Goal: Task Accomplishment & Management: Use online tool/utility

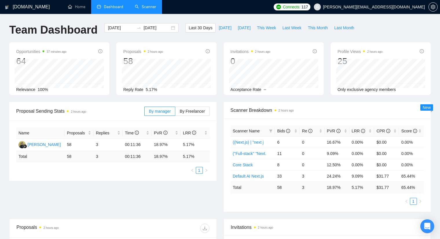
click at [143, 5] on link "Scanner" at bounding box center [145, 6] width 21 height 5
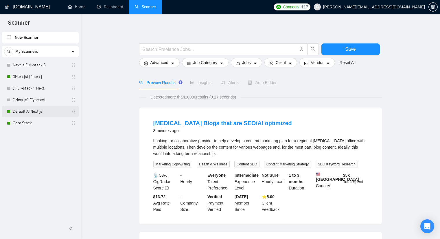
click at [36, 116] on link "Default AI Next.js" at bounding box center [40, 112] width 55 height 12
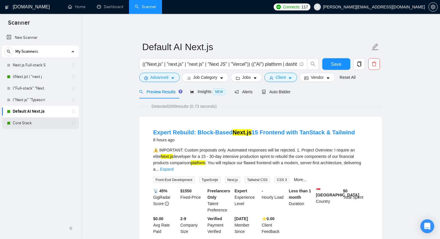
click at [31, 122] on link "Core Stack" at bounding box center [40, 123] width 55 height 12
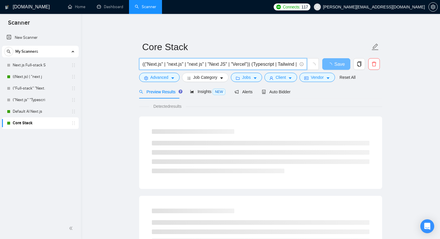
click at [242, 62] on input "(("Next.js" | "next.js" | "next js" | "Next JS" | "Vercel")) (Typescript | Tail…" at bounding box center [220, 63] width 154 height 7
paste input "MERN*) | ((React*) | "react js") ((Node*) | "Node js" | fullstack | "full stack…"
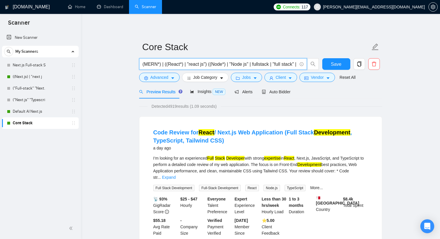
drag, startPoint x: 156, startPoint y: 64, endPoint x: 144, endPoint y: 65, distance: 12.1
click at [144, 65] on input "(MERN*) | ((React*) | "react js") ((Node*) | "Node js" | fullstack | "full stac…" at bounding box center [220, 63] width 154 height 7
click at [177, 64] on input "(Next.js) | next.js | next js | NEXT JS | Next Js | NEXTJS | ((React*) | "react…" at bounding box center [220, 63] width 154 height 7
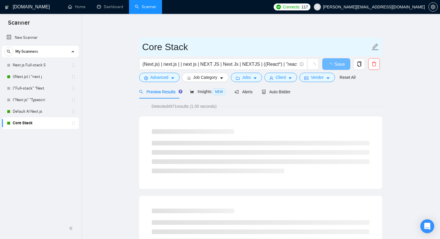
click at [202, 55] on span "Core Stack" at bounding box center [260, 47] width 243 height 18
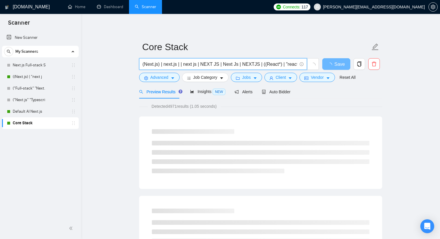
click at [178, 64] on input "(Next.js) | next.js | | next js | NEXT JS | Next Js | NEXTJS | ((React*) | "rea…" at bounding box center [220, 63] width 154 height 7
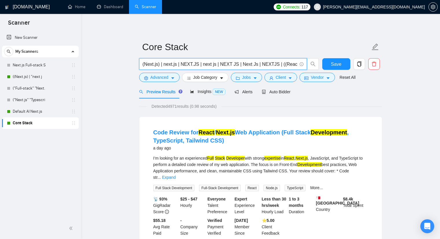
click at [237, 66] on input "(Next.js) | next.js | NEXT.JS | next js | NEXT JS | Next Js | NEXTJS | ((React*…" at bounding box center [220, 63] width 154 height 7
click at [271, 65] on input "(Next.js) | next.js | NEXT.JS | next js | NEXT JS | Next Js | NEXTJS | ((React*…" at bounding box center [220, 63] width 154 height 7
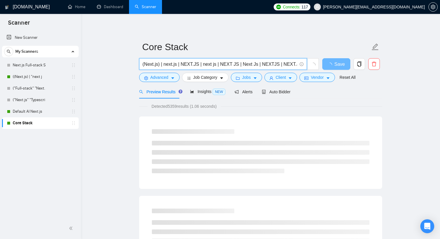
click at [223, 63] on input "(Next.js) | next.js | NEXT.JS | next js | NEXT JS | Next Js | NEXTJS | NEXT.JS …" at bounding box center [220, 63] width 154 height 7
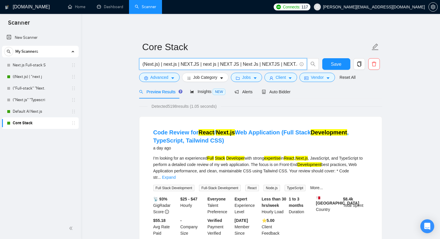
scroll to position [0, 1]
click at [162, 64] on input "(Next.js) | next.js | NEXT.JS | next js | NEXT JS | Next Js | NEXTJS | NEXT.JS …" at bounding box center [220, 63] width 154 height 7
click at [270, 65] on input "(Next.js) | Next.JS | next.js | NEXT.JS | next js | NEXT JS | Next Js | NEXTJS …" at bounding box center [220, 63] width 154 height 7
click at [216, 63] on input "(Next.js) | Next.JS | next.js | NEXT.JS | next js | NEXT JS | Next Js | Next JS…" at bounding box center [220, 63] width 154 height 7
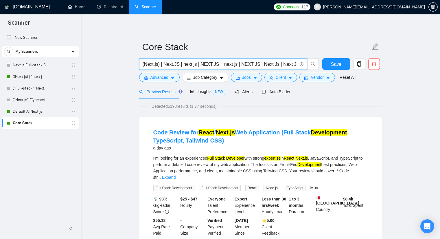
paste input "NextJS"
click at [251, 63] on input "(Next.js) | Next.JS | next.js | NEXT.JS | NextJS | next js | NEXT JS | Next Js …" at bounding box center [220, 63] width 154 height 7
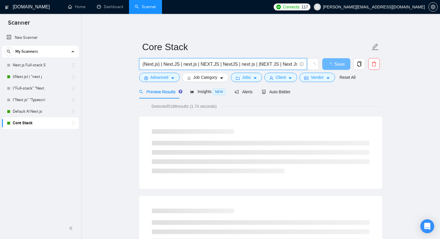
drag, startPoint x: 258, startPoint y: 58, endPoint x: 250, endPoint y: 63, distance: 9.5
click at [250, 63] on input "(Next.js) | Next.JS | next.js | NEXT.JS | NextJS | next js | |NEXT JS | Next Js…" at bounding box center [220, 63] width 154 height 7
paste input "NextJS"
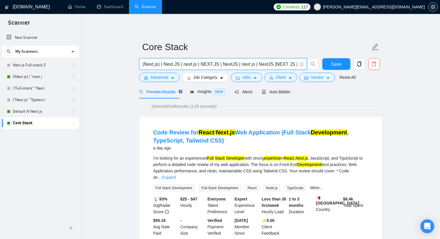
click at [177, 63] on input "(Next.js) | Next.JS | next.js | NEXT.JS | NextJS | next js | NextJS |NEXT JS | …" at bounding box center [220, 63] width 154 height 7
click at [215, 62] on input "(Next.js) | (Next.JS) | (next.js) | (NEXT.JS) | (NextJS) | (next js) | (NextJS)…" at bounding box center [220, 63] width 154 height 7
paste input "/(Next.js) | (Next.JS) | (next.js) | (NEXT.JS) | (NextJS) | (next js) | (NextJS…"
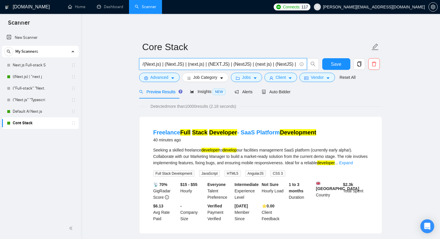
click at [143, 64] on input "/(Next.js) | (Next.JS) | (next.js) | (NEXT.JS) | (NextJS) | (next js) | (NextJS…" at bounding box center [220, 63] width 154 height 7
click at [352, 162] on link "Expand" at bounding box center [346, 162] width 14 height 5
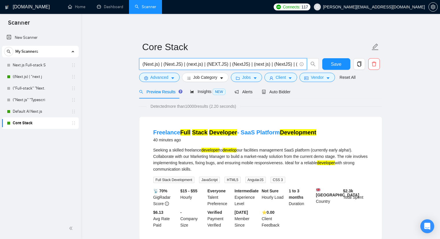
click at [243, 62] on input "(Next.js) | (Next.JS) | (next.js) | (NEXT.JS) | (NextJS) | (next js) | (NextJS)…" at bounding box center [220, 63] width 154 height 7
click at [249, 64] on input "(Next.js) | (Next.JS) | (next.js) | (NEXT.JS) | (NextJS) | (next js) | (NextJS)…" at bounding box center [220, 63] width 154 height 7
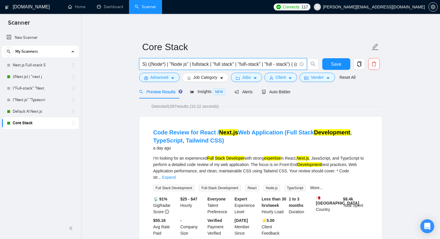
scroll to position [0, 267]
drag, startPoint x: 252, startPoint y: 63, endPoint x: 266, endPoint y: 65, distance: 14.3
click at [266, 65] on input "(Next.js) | (Next.JS) | (next.js) | (NEXT.JS) | (NextJS) | (next js) | (NextJS)…" at bounding box center [220, 63] width 154 height 7
click at [228, 63] on input "(Next.js) | (Next.JS) | (next.js) | (NEXT.JS) | (NextJS) | (next js) | (NextJS)…" at bounding box center [220, 63] width 154 height 7
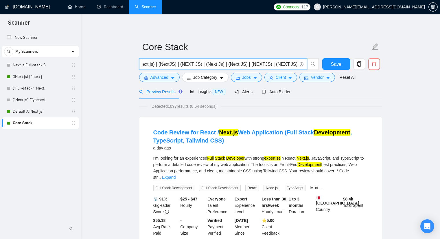
click at [228, 63] on input "(Next.js) | (Next.JS) | (next.js) | (NEXT.JS) | (NextJS) | (next js) | (NextJS)…" at bounding box center [220, 63] width 154 height 7
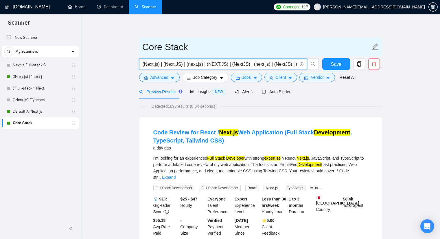
paste input ""Next.js" | "Next.JS" | "next.js" | "NEXT.JS" | "NextJS" | "next js" | "NextJS"…"
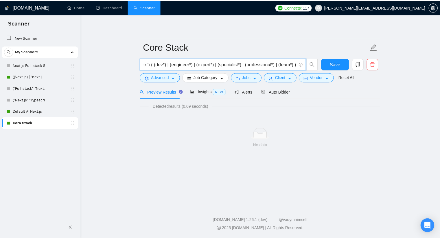
scroll to position [0, 383]
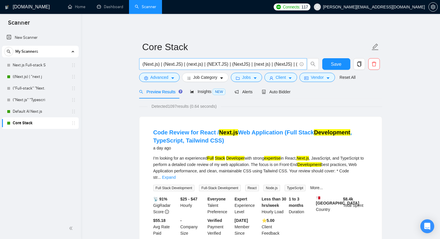
click at [246, 62] on input "(Next.js) | (Next.JS) | (next.js) | (NEXT.JS) | (NextJS) | (next js) | (NextJS)…" at bounding box center [220, 63] width 154 height 7
click at [234, 64] on input "(Next.js) | (Next.JS) | (next.js) | (NEXT.JS) | (NextJS) | (next js) | (NextJS)…" at bounding box center [220, 63] width 154 height 7
drag, startPoint x: 142, startPoint y: 63, endPoint x: 205, endPoint y: 66, distance: 62.8
click at [205, 66] on span "(Next.js) | (Next.JS) | (next.js) | (NEXT.JS) | (NextJS) | (next js) | (NextJS)…" at bounding box center [223, 64] width 168 height 12
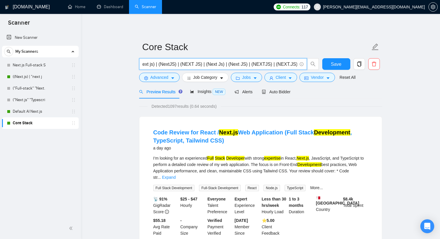
drag, startPoint x: 274, startPoint y: 64, endPoint x: 259, endPoint y: 63, distance: 14.8
click at [259, 63] on input "(Next.js) | (Next.JS) | (next.js) | (NEXT.JS) | (NextJS) | (next js) | (NextJS)…" at bounding box center [220, 63] width 154 height 7
drag, startPoint x: 275, startPoint y: 63, endPoint x: 112, endPoint y: 62, distance: 163.1
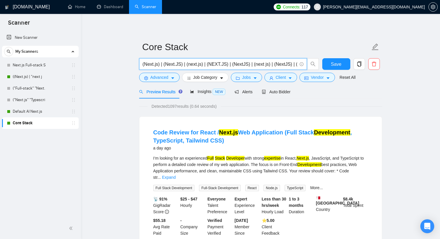
paste input "("Next.js") | ("Next.JS") | ("next.js") | ("NEXT.JS") | ("NextJS") | ("next js"…"
click at [176, 64] on input "(("Next.js") | ("Next.JS") | ("next.js") | ("NEXT.JS") | ("NextJS") | ("next js…" at bounding box center [220, 63] width 154 height 7
click at [252, 64] on input "(("Next.js") | ("Next.JS") | ("next.js") | ("NEXT.JS") | ("NextJS") | ("next js…" at bounding box center [220, 63] width 154 height 7
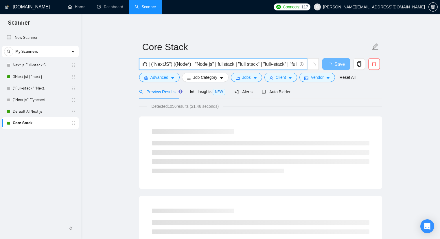
scroll to position [0, 145]
drag, startPoint x: 208, startPoint y: 65, endPoint x: 164, endPoint y: 65, distance: 43.9
click at [164, 65] on input "(("Next.js") | ("Next.JS") | ("next.js") | ("NEXT.JS") | ("NextJS") | ("next js…" at bounding box center [220, 63] width 154 height 7
click at [250, 63] on input "(("Next.js") | ("Next.JS") | ("next.js") | ("NEXT.JS") | ("NextJS") | ("next js…" at bounding box center [220, 63] width 154 height 7
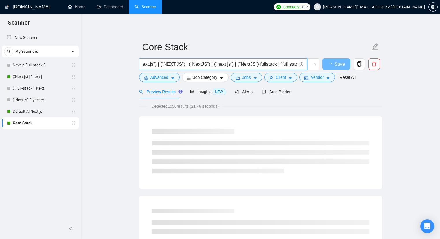
click at [251, 63] on input "(("Next.js") | ("Next.JS") | ("next.js") | ("NEXT.JS") | ("NextJS") | ("next js…" at bounding box center [220, 63] width 154 height 7
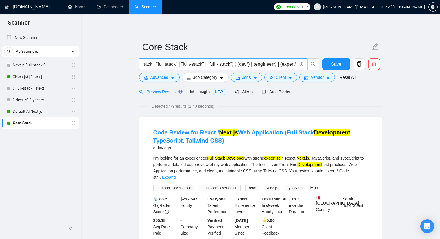
scroll to position [0, 186]
click at [278, 64] on input "(("Next.js") | ("Next.JS") | ("next.js") | ("NEXT.JS") | ("NextJS") | ("next js…" at bounding box center [220, 63] width 154 height 7
click at [166, 63] on input "(("Next.js") | ("Next.JS") | ("next.js") | ("NEXT.JS") | ("NextJS") | ("next js…" at bounding box center [220, 63] width 154 height 7
click at [164, 64] on input "(("Next.js") | ("Next.JS") | ("next.js") | ("NEXT.JS") | ("NextJS") | ("next js…" at bounding box center [220, 63] width 154 height 7
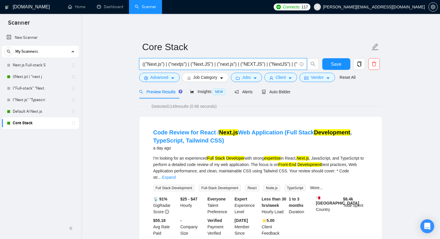
click at [274, 64] on input "(("Next.js") | ("nextjs") | ("Next.JS") | ("next.js") | ("NEXT.JS") | ("NextJS"…" at bounding box center [220, 63] width 154 height 7
type input "(("Next.js") | ("nextjs") | ("Next.JS") | ("next.js") | ("NEXT.JS") | ("NextJS"…"
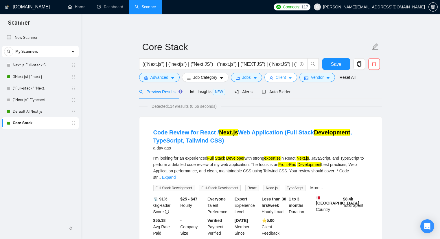
click at [276, 80] on span "Client" at bounding box center [281, 77] width 10 height 6
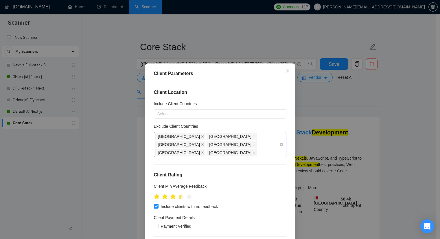
click at [187, 145] on div "[GEOGRAPHIC_DATA] [GEOGRAPHIC_DATA] [GEOGRAPHIC_DATA] [GEOGRAPHIC_DATA] [GEOGRA…" at bounding box center [217, 144] width 124 height 24
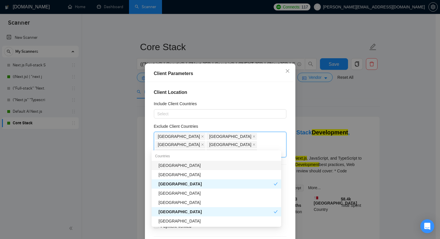
type input "Ho"
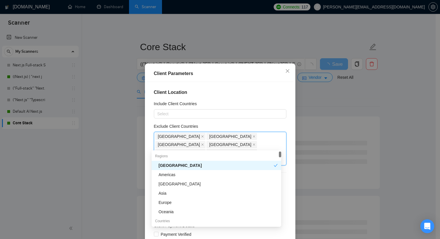
click at [208, 96] on div "Client Location Include Client Countries Select Exclude Client Countries [GEOGR…" at bounding box center [220, 165] width 146 height 167
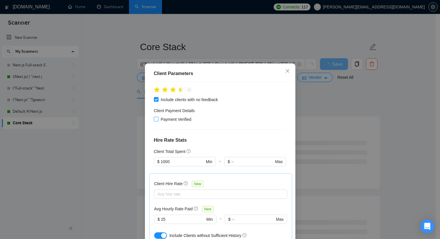
scroll to position [116, 0]
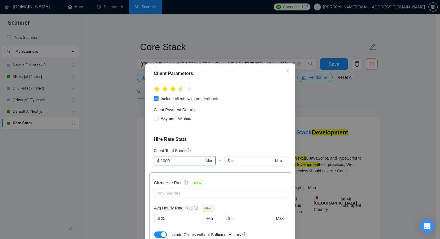
click at [177, 157] on input "1000" at bounding box center [182, 160] width 44 height 6
click at [195, 136] on h4 "Hire Rate Stats" at bounding box center [220, 139] width 132 height 7
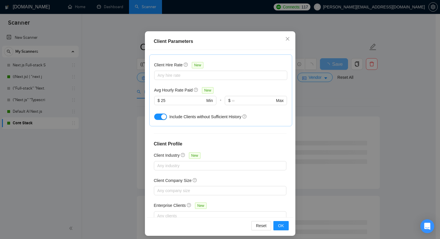
scroll to position [36, 0]
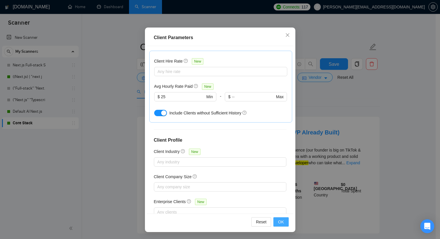
click at [279, 223] on span "OK" at bounding box center [281, 221] width 6 height 6
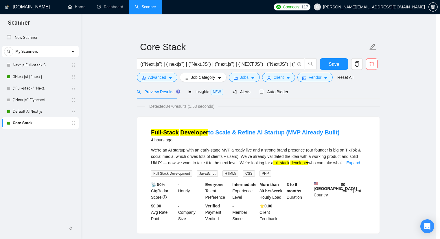
scroll to position [7, 0]
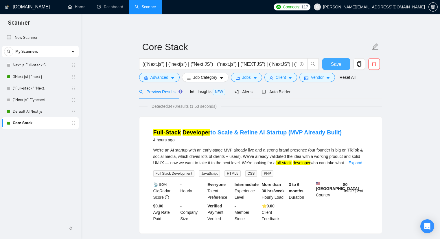
click at [333, 61] on span "Save" at bounding box center [336, 63] width 10 height 7
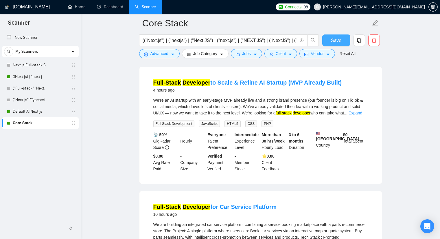
scroll to position [29, 0]
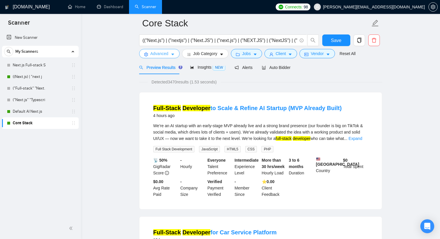
click at [163, 54] on span "Advanced" at bounding box center [159, 53] width 18 height 6
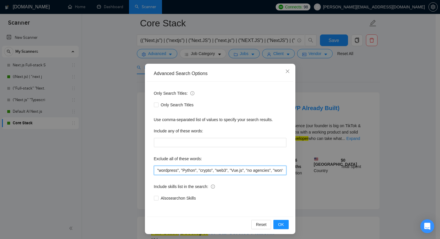
click at [185, 171] on input ""wordpress", "Python", "crypto", "web3", "Vue.js", "no agencies", "won't be rec…" at bounding box center [220, 169] width 132 height 9
click at [186, 170] on input ""wordpress", "Python", "crypto", "web3", "Vue.js", "no agencies", "won't be rec…" at bounding box center [220, 169] width 132 height 9
paste input ""Code Review", "code review", "shopify","[DATE]", "completed with 2 days", "cra…"
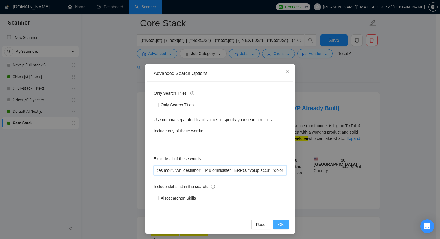
type input ""Code Review", "code review", "shopify","[DATE]", "completed with 2 days", "cra…"
click at [280, 223] on span "OK" at bounding box center [281, 224] width 6 height 6
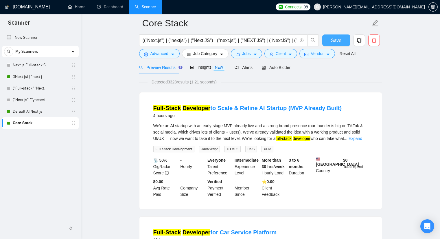
click at [332, 40] on span "Save" at bounding box center [336, 40] width 10 height 7
click at [241, 40] on input "(("Next.js") | ("nextjs") | ("Next.JS") | ("next.js") | ("NEXT.JS") | ("NextJS"…" at bounding box center [220, 40] width 154 height 7
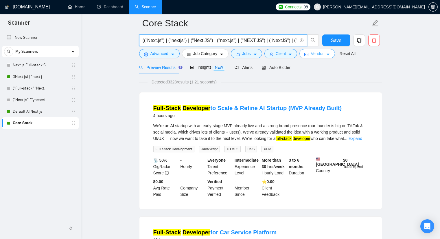
click at [318, 51] on span "Vendor" at bounding box center [317, 53] width 13 height 6
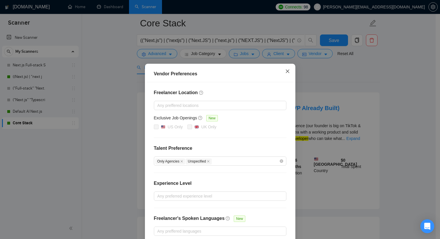
click at [285, 70] on icon "close" at bounding box center [286, 70] width 3 height 3
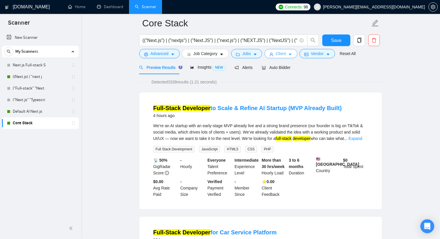
click at [277, 50] on span "Client" at bounding box center [281, 53] width 10 height 6
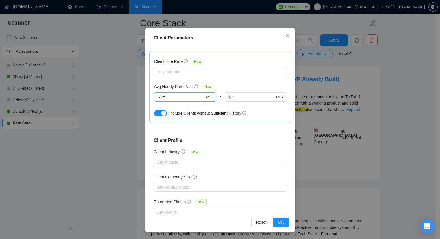
scroll to position [36, 0]
click at [282, 219] on button "OK" at bounding box center [280, 221] width 15 height 9
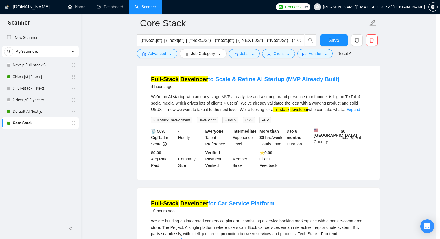
scroll to position [7, 0]
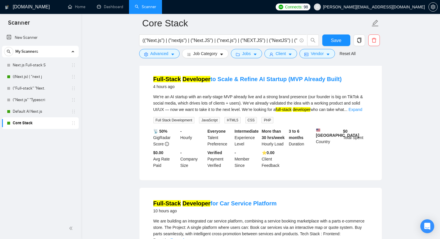
click at [208, 58] on form "Core Stack (("Next.js") | ("nextjs") | ("Next.JS") | ("next.js") | ("NEXT.JS") …" at bounding box center [260, 37] width 243 height 47
click at [214, 55] on span "Job Category" at bounding box center [205, 53] width 24 height 6
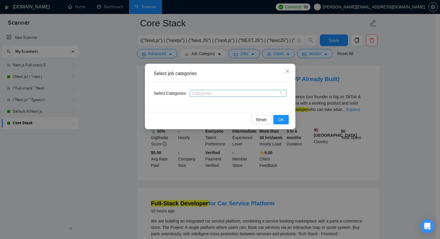
click at [211, 90] on div "Categories" at bounding box center [238, 93] width 97 height 7
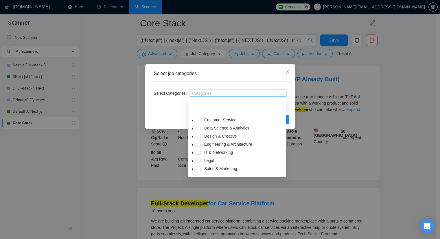
scroll to position [23, 0]
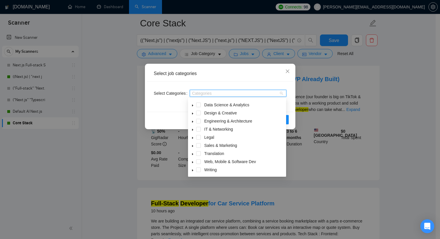
click at [201, 161] on div "Web, Mobile & Software Dev" at bounding box center [237, 162] width 96 height 8
click at [199, 161] on span at bounding box center [198, 161] width 5 height 5
click at [192, 163] on icon "caret-down" at bounding box center [192, 162] width 1 height 2
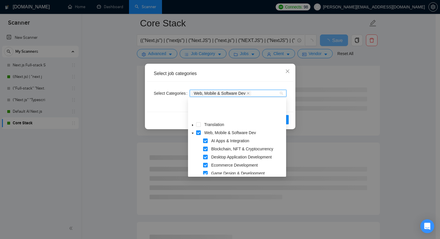
scroll to position [81, 0]
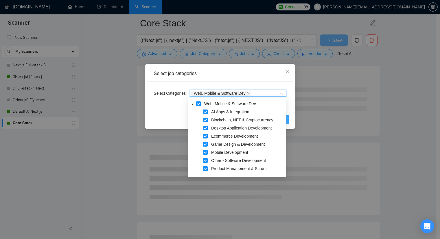
click at [288, 119] on button "OK" at bounding box center [280, 119] width 15 height 9
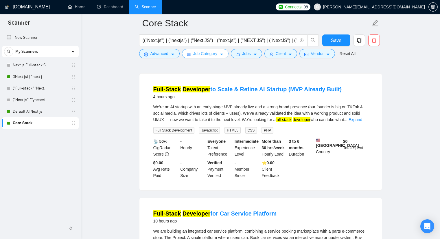
scroll to position [0, 0]
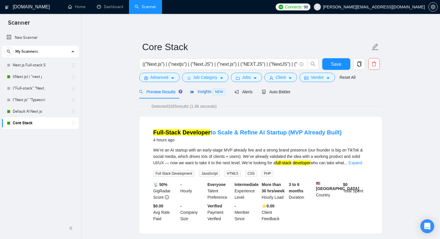
click at [213, 93] on span "NEW" at bounding box center [219, 91] width 13 height 6
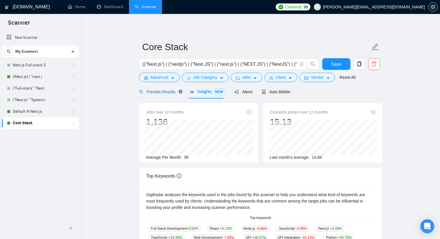
click at [160, 89] on span "Preview Results" at bounding box center [160, 91] width 42 height 5
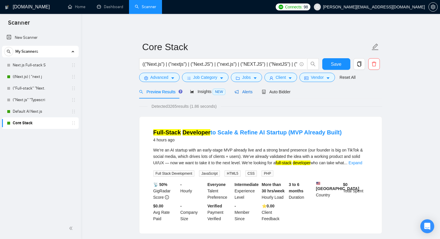
click at [239, 91] on span "Alerts" at bounding box center [243, 91] width 18 height 5
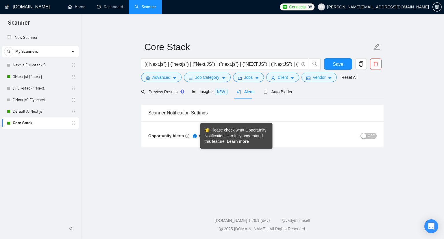
click at [234, 142] on link "Learn more" at bounding box center [238, 141] width 22 height 5
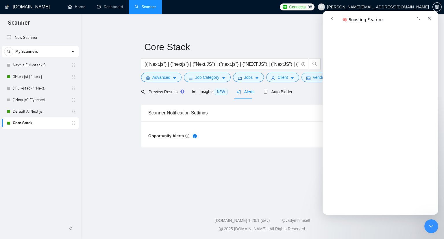
scroll to position [347, 0]
click at [430, 19] on icon "Close" at bounding box center [429, 18] width 5 height 5
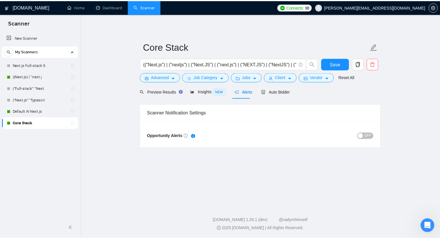
scroll to position [0, 0]
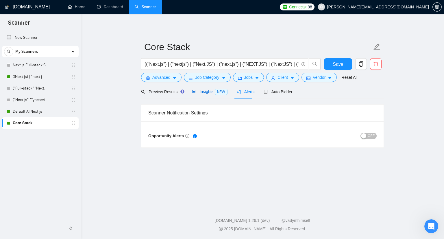
click at [204, 95] on div "Insights NEW" at bounding box center [209, 91] width 35 height 7
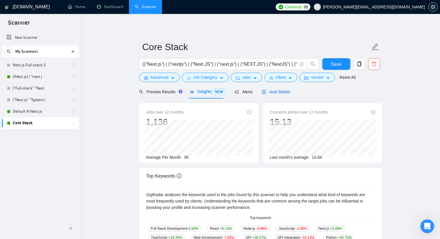
click at [277, 93] on span "Auto Bidder" at bounding box center [276, 91] width 29 height 5
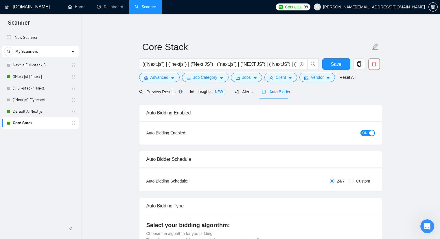
checkbox input "true"
click at [163, 90] on span "Preview Results" at bounding box center [160, 91] width 42 height 5
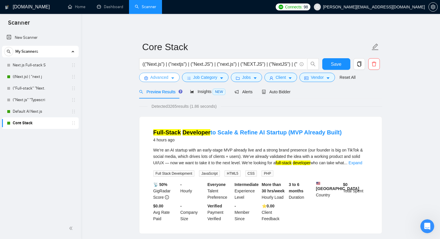
click at [164, 77] on span "Advanced" at bounding box center [159, 77] width 18 height 6
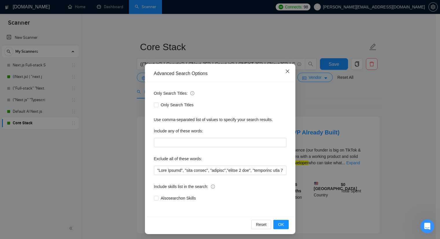
click at [285, 70] on icon "close" at bounding box center [287, 71] width 5 height 5
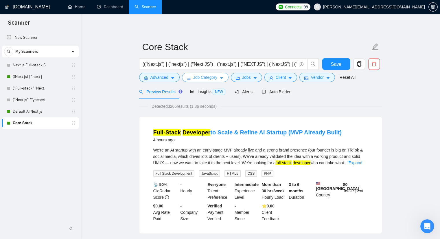
click at [206, 76] on span "Job Category" at bounding box center [205, 77] width 24 height 6
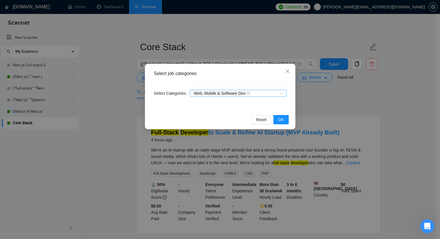
click at [254, 93] on div "Web, Mobile & Software Dev" at bounding box center [235, 93] width 88 height 6
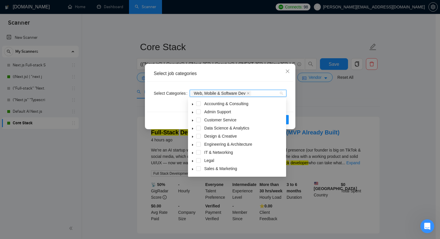
click at [194, 143] on span at bounding box center [192, 144] width 7 height 7
click at [193, 151] on span at bounding box center [192, 152] width 7 height 7
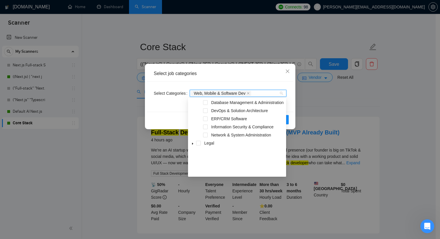
scroll to position [29, 0]
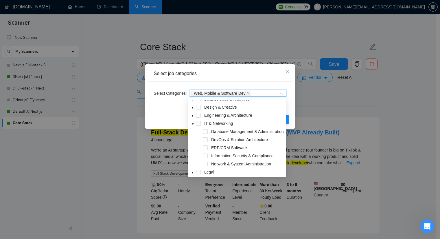
click at [193, 123] on icon "caret-down" at bounding box center [193, 123] width 2 height 1
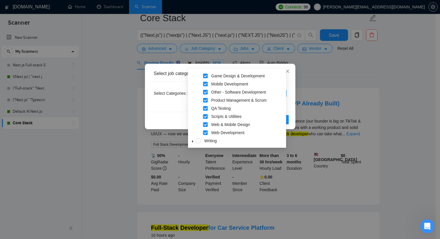
scroll to position [0, 0]
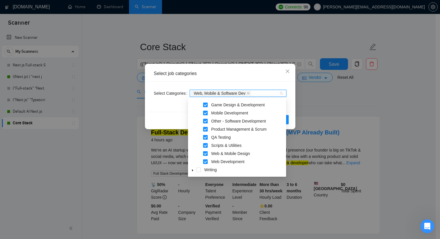
click at [206, 136] on span at bounding box center [205, 137] width 5 height 5
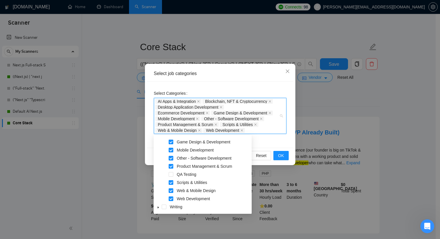
click at [271, 144] on div "Select Categories AI Apps & Integration Blockchain, NFT & Cryptocurrency Deskto…" at bounding box center [220, 115] width 146 height 66
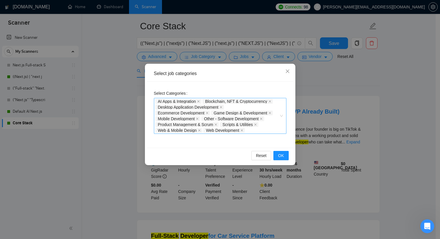
scroll to position [116, 0]
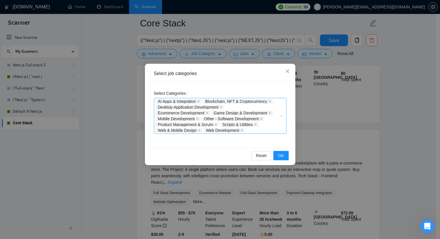
click at [254, 130] on div "AI Apps & Integration Blockchain, NFT & Cryptocurrency Desktop Application Deve…" at bounding box center [217, 115] width 124 height 35
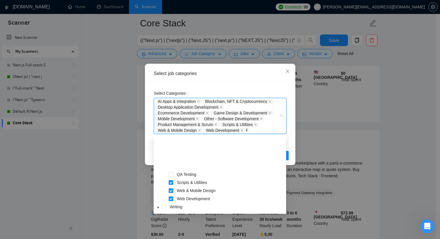
scroll to position [80, 0]
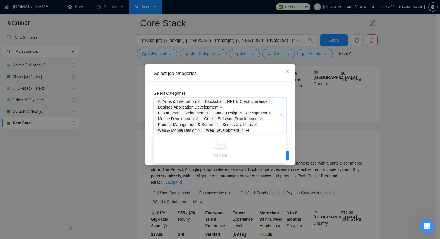
type input "F"
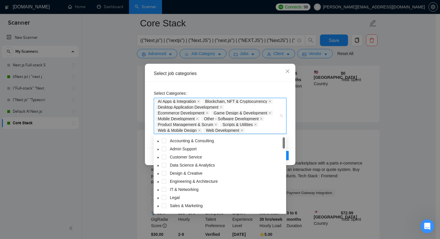
click at [228, 76] on div "Select job categories" at bounding box center [220, 73] width 132 height 6
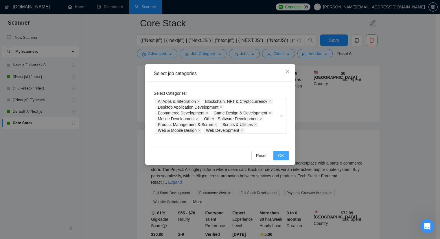
click at [278, 154] on span "OK" at bounding box center [281, 155] width 6 height 6
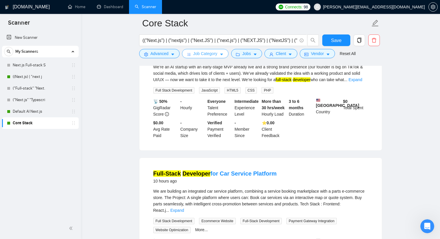
scroll to position [0, 0]
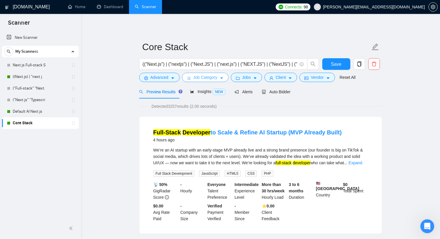
click at [199, 78] on span "Job Category" at bounding box center [205, 77] width 24 height 6
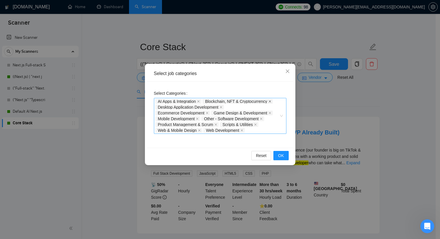
click at [269, 100] on icon "close" at bounding box center [270, 101] width 2 height 2
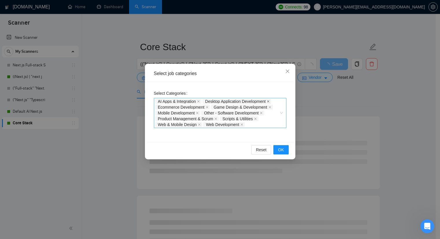
click at [269, 101] on icon "close" at bounding box center [268, 101] width 3 height 3
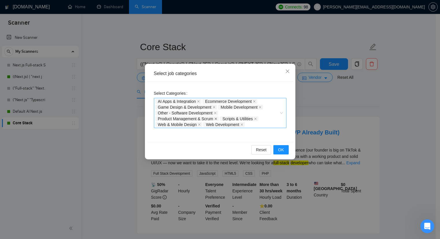
click at [215, 118] on icon "close" at bounding box center [215, 118] width 3 height 3
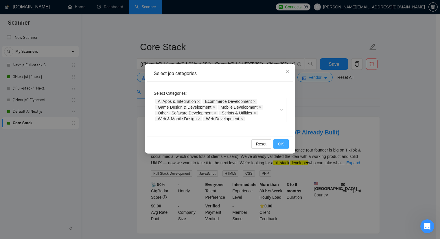
click at [282, 144] on span "OK" at bounding box center [281, 144] width 6 height 6
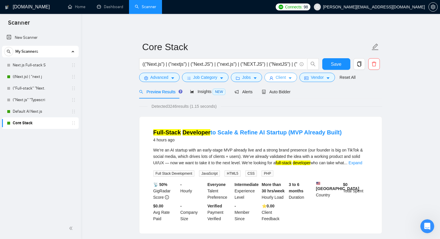
click at [283, 78] on span "Client" at bounding box center [281, 77] width 10 height 6
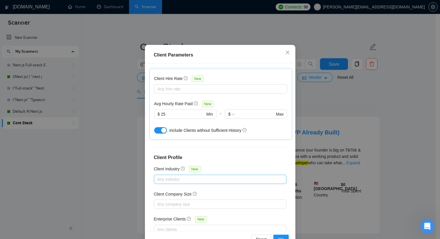
scroll to position [36, 0]
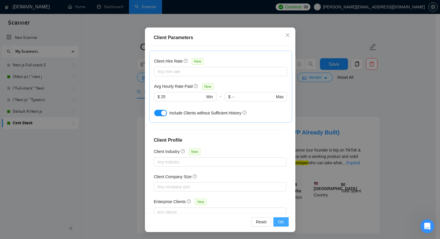
click at [280, 223] on span "OK" at bounding box center [281, 221] width 6 height 6
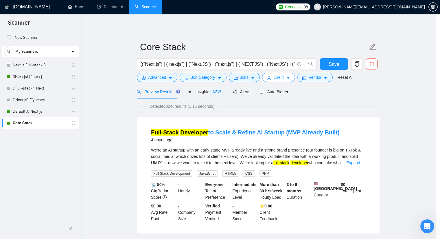
scroll to position [0, 0]
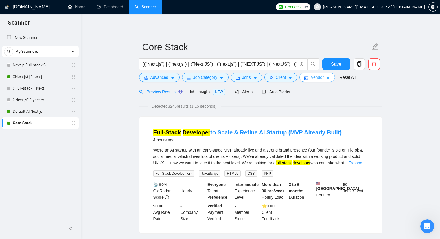
click at [313, 76] on span "Vendor" at bounding box center [317, 77] width 13 height 6
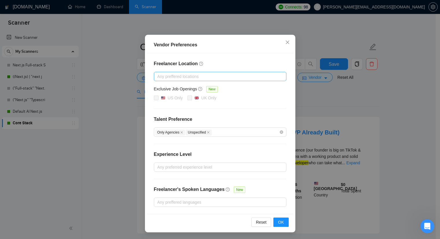
scroll to position [29, 0]
click at [222, 134] on div "Only Agencies Unspecified" at bounding box center [217, 131] width 124 height 7
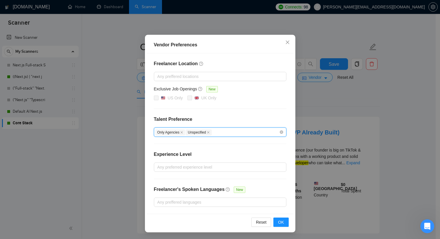
click at [221, 131] on div "Only Agencies Unspecified" at bounding box center [217, 131] width 124 height 7
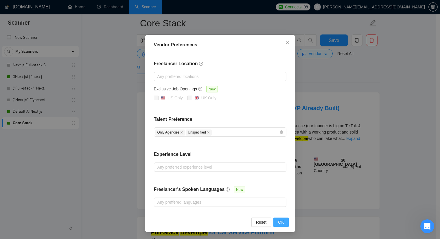
click at [280, 224] on span "OK" at bounding box center [281, 222] width 6 height 6
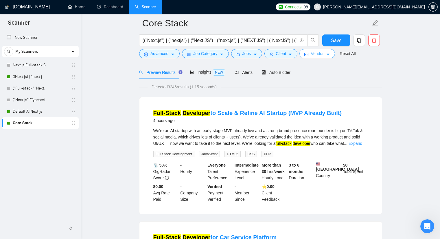
scroll to position [0, 0]
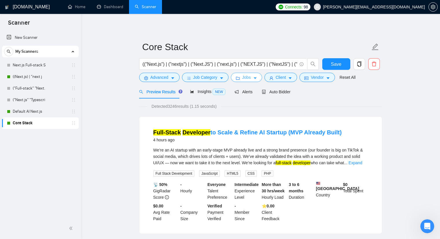
click at [247, 78] on span "Jobs" at bounding box center [246, 77] width 9 height 6
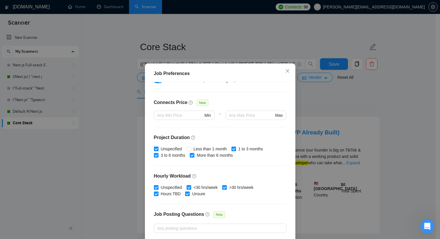
scroll to position [145, 0]
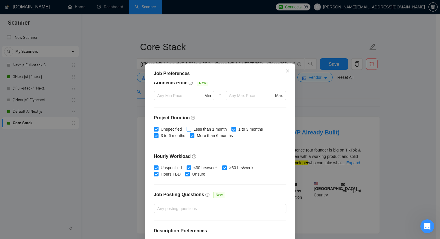
click at [189, 128] on span at bounding box center [188, 129] width 5 height 5
click at [189, 128] on input "Less than 1 month" at bounding box center [188, 129] width 4 height 4
checkbox input "true"
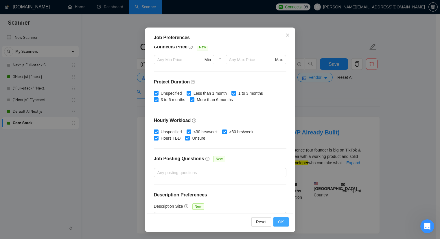
click at [281, 220] on span "OK" at bounding box center [281, 221] width 6 height 6
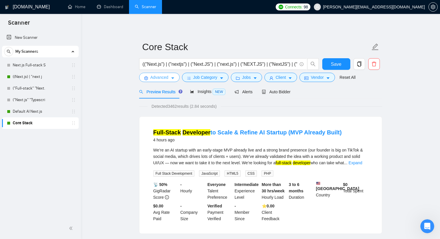
click at [162, 78] on span "Advanced" at bounding box center [159, 77] width 18 height 6
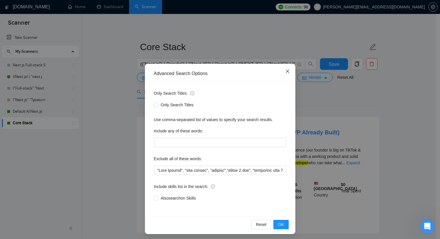
click at [285, 71] on icon "close" at bounding box center [287, 71] width 5 height 5
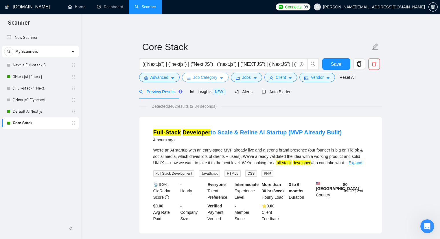
click at [212, 77] on span "Job Category" at bounding box center [205, 77] width 24 height 6
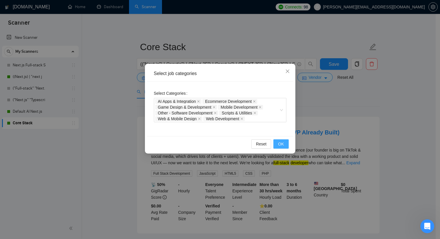
click at [279, 141] on span "OK" at bounding box center [281, 144] width 6 height 6
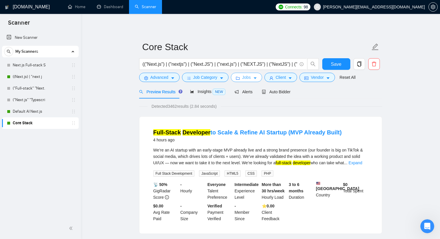
click at [246, 77] on span "Jobs" at bounding box center [246, 77] width 9 height 6
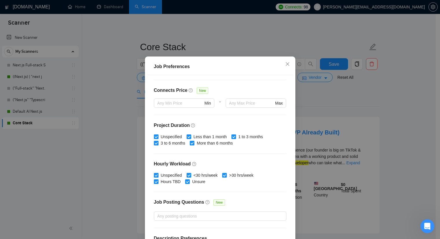
scroll to position [0, 0]
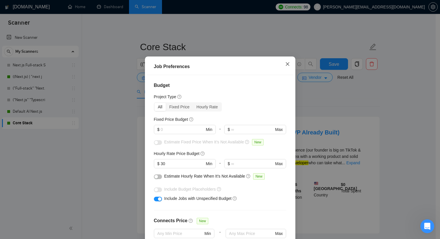
click at [287, 66] on icon "close" at bounding box center [287, 64] width 5 height 5
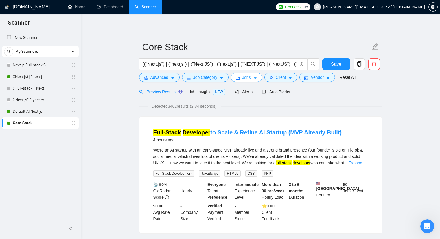
click at [253, 77] on icon "caret-down" at bounding box center [255, 78] width 4 height 4
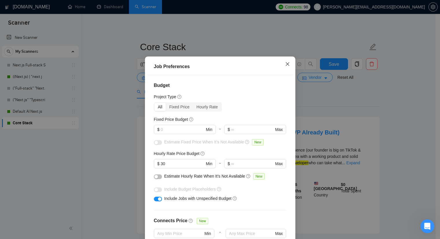
click at [285, 66] on icon "close" at bounding box center [287, 64] width 5 height 5
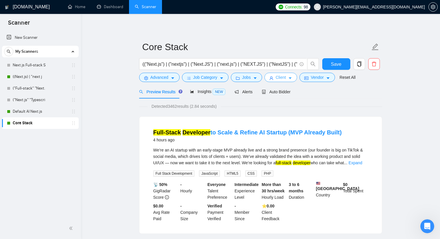
click at [285, 75] on button "Client" at bounding box center [280, 77] width 33 height 9
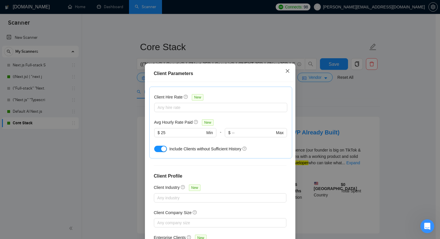
click at [285, 71] on icon "close" at bounding box center [286, 70] width 3 height 3
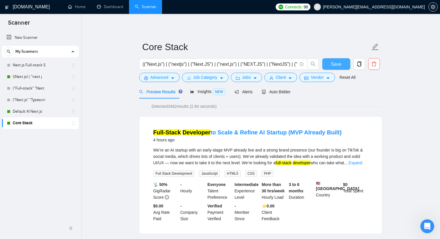
click at [337, 62] on span "Save" at bounding box center [336, 63] width 10 height 7
click at [32, 99] on link "("Next.js" "Typescri" at bounding box center [40, 100] width 55 height 12
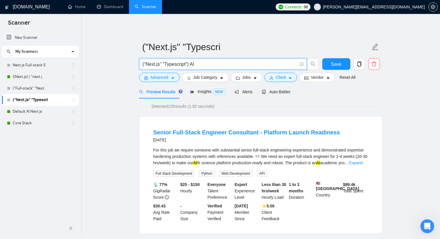
drag, startPoint x: 184, startPoint y: 64, endPoint x: 165, endPoint y: 67, distance: 19.5
click at [165, 67] on input "("Next.js" "Typescript") AI" at bounding box center [220, 63] width 154 height 7
click at [211, 61] on input "("Next.js" "Typescript") AI" at bounding box center [220, 63] width 154 height 7
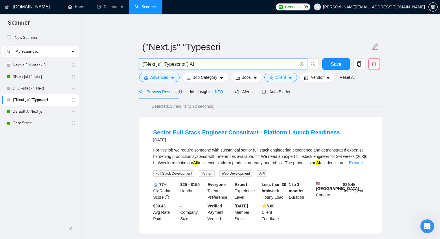
click at [205, 65] on input "("Next.js" "Typescript") AI" at bounding box center [220, 63] width 154 height 7
click at [203, 65] on input "("Next.js" "Typescript") AI" at bounding box center [220, 63] width 154 height 7
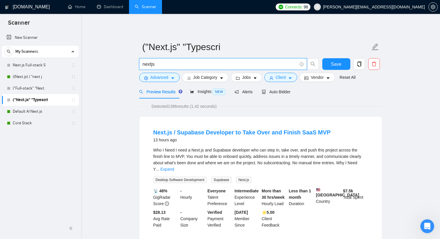
click at [175, 65] on input "nextjs" at bounding box center [220, 63] width 154 height 7
type input "next.js"
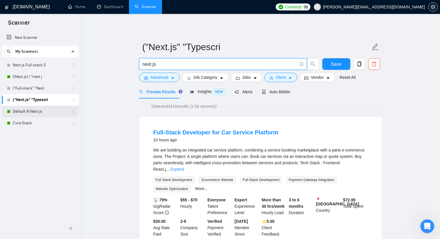
click at [27, 110] on link "Default AI Next.js" at bounding box center [40, 112] width 55 height 12
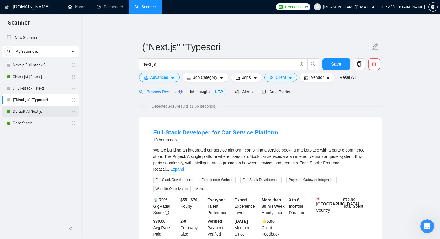
click at [34, 110] on link "Default AI Next.js" at bounding box center [40, 112] width 55 height 12
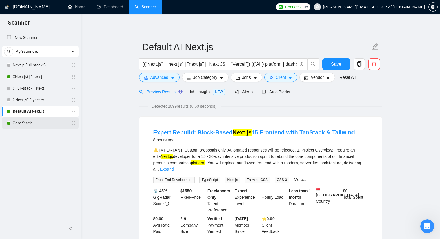
click at [40, 120] on link "Core Stack" at bounding box center [40, 123] width 55 height 12
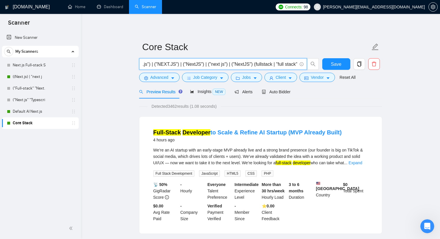
scroll to position [0, 87]
drag, startPoint x: 143, startPoint y: 64, endPoint x: 239, endPoint y: 61, distance: 96.1
click at [239, 61] on input "(("Next.js") | ("nextjs") | ("Next.JS") | ("next.js") | ("NEXT.JS") | ("NextJS"…" at bounding box center [220, 63] width 154 height 7
click at [38, 110] on link "Default AI Next.js" at bounding box center [40, 112] width 55 height 12
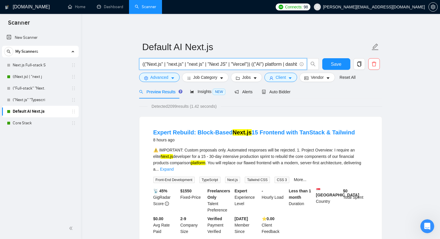
drag, startPoint x: 143, startPoint y: 64, endPoint x: 225, endPoint y: 63, distance: 81.5
click at [225, 63] on input "(("Next.js" | "next.js" | "next js" | "Next JS" | "Vercel")) (("AI") platform |…" at bounding box center [220, 63] width 154 height 7
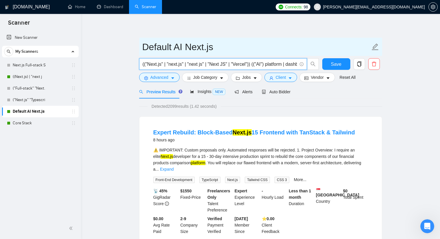
paste input ") | ("nextjs") | ("Next.JS") | ("next.js") | ("NEXT.JS") | ("NextJS") | ("next …"
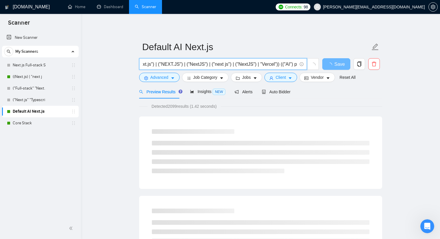
scroll to position [0, 91]
click at [243, 63] on input "(("Next.js") | ("nextjs") | ("Next.JS") | ("next.js") | ("NEXT.JS") | ("NextJS"…" at bounding box center [220, 63] width 154 height 7
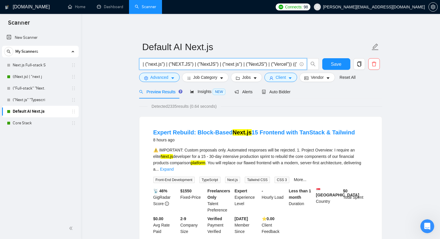
scroll to position [0, 80]
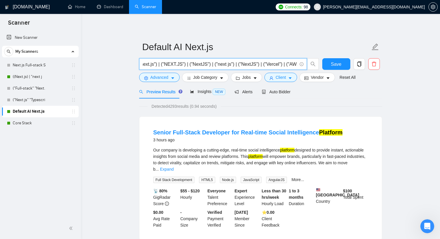
click at [231, 63] on input "(("Next.js") | ("nextjs") | ("Next.JS") | ("next.js") | ("NEXT.JS") | ("NextJS"…" at bounding box center [220, 63] width 154 height 7
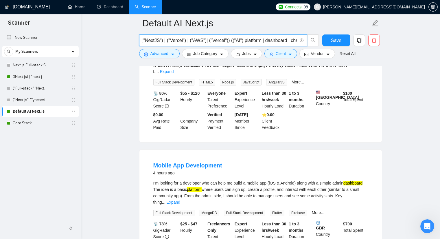
scroll to position [87, 0]
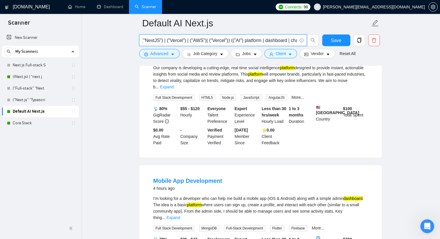
drag, startPoint x: 195, startPoint y: 40, endPoint x: 180, endPoint y: 39, distance: 15.1
click at [180, 39] on input "(("Next.js") | ("nextjs") | ("Next.JS") | ("next.js") | ("NEXT.JS") | ("NextJS"…" at bounding box center [220, 40] width 154 height 7
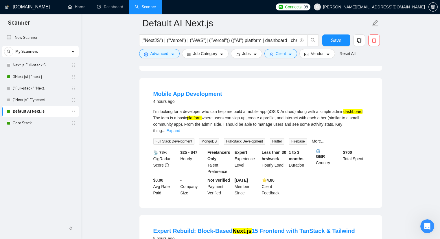
scroll to position [0, 0]
click at [180, 128] on link "Expand" at bounding box center [174, 130] width 14 height 5
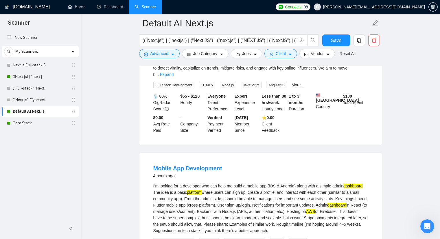
scroll to position [87, 0]
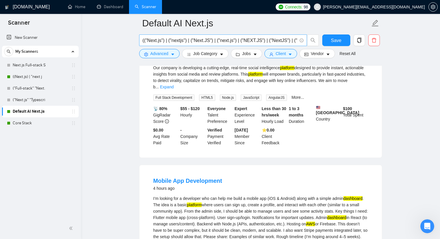
click at [235, 41] on input "(("Next.js") | ("nextjs") | ("Next.JS") | ("next.js") | ("NEXT.JS") | ("NextJS"…" at bounding box center [220, 40] width 154 height 7
drag, startPoint x: 256, startPoint y: 41, endPoint x: 241, endPoint y: 40, distance: 15.3
click at [241, 40] on input "(("Next.js") | ("nextjs") | ("Next.JS") | ("next.js") | ("NEXT.JS") | ("NextJS"…" at bounding box center [220, 40] width 154 height 7
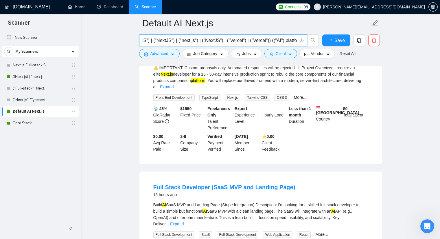
click at [245, 40] on input "(("Next.js") | ("nextjs") | ("Next.JS") | ("next.js") | ("NEXT.JS") | ("NextJS"…" at bounding box center [220, 40] width 154 height 7
click at [247, 40] on input "(("Next.js") | ("nextjs") | ("Next.JS") | ("next.js") | ("NEXT.JS") | ("NextJS"…" at bounding box center [220, 40] width 154 height 7
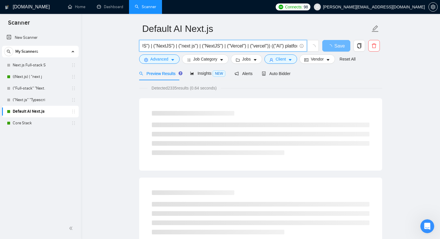
scroll to position [0, 0]
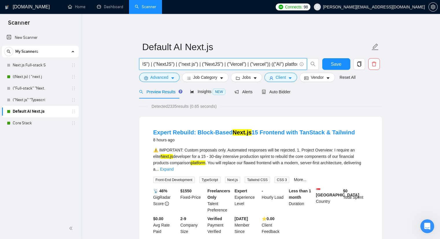
click at [265, 62] on input "(("Next.js") | ("nextjs") | ("Next.JS") | ("next.js") | ("NEXT.JS") | ("NextJS"…" at bounding box center [220, 63] width 154 height 7
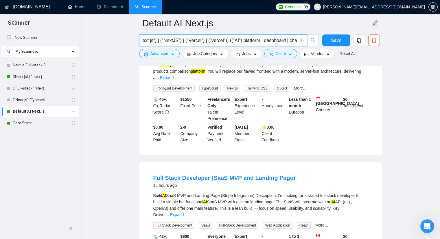
scroll to position [87, 0]
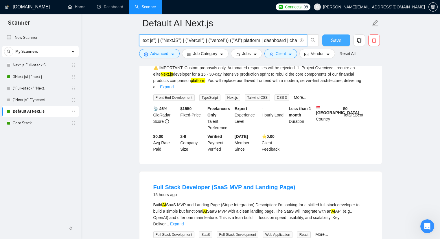
type input "(("Next.js") | ("nextjs") | ("Next.JS") | ("next.js") | ("NEXT.JS") | ("NextJS"…"
click at [336, 41] on span "Save" at bounding box center [336, 40] width 10 height 7
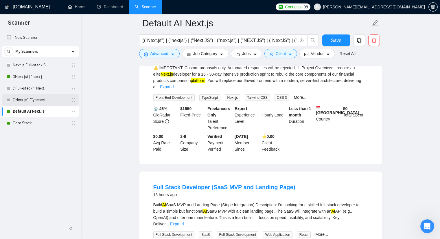
click at [42, 98] on link "("Next.js" "Typescri" at bounding box center [40, 100] width 55 height 12
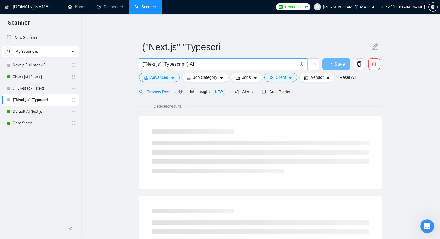
click at [178, 60] on input "("Next.js" "Typescript") AI" at bounding box center [220, 63] width 154 height 7
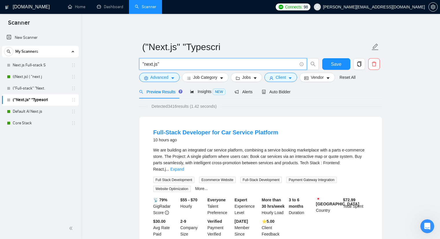
type input ""next.js""
click at [344, 76] on link "Reset All" at bounding box center [347, 77] width 16 height 6
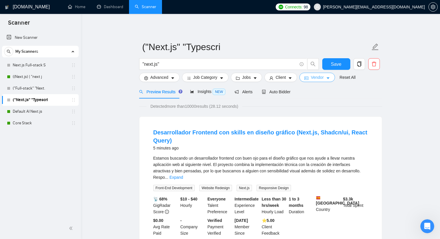
click at [315, 74] on span "Vendor" at bounding box center [317, 77] width 13 height 6
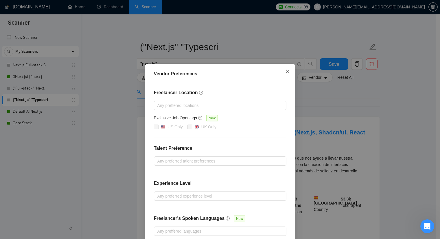
click at [280, 70] on span "Close" at bounding box center [288, 72] width 16 height 16
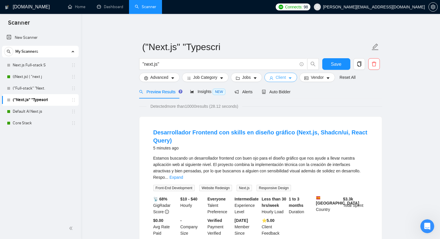
click at [285, 78] on button "Client" at bounding box center [280, 77] width 33 height 9
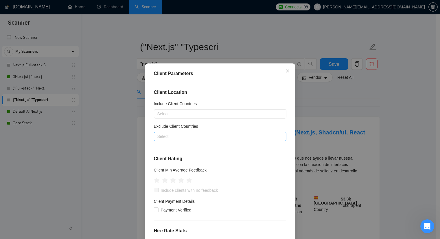
click at [181, 136] on div at bounding box center [217, 136] width 124 height 7
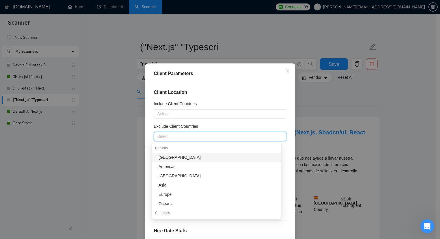
click at [172, 158] on div "[GEOGRAPHIC_DATA]" at bounding box center [217, 157] width 119 height 6
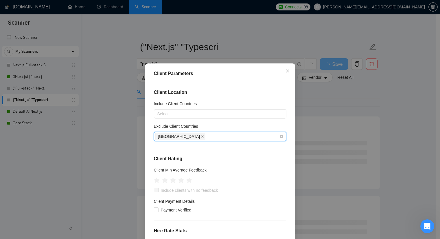
click at [183, 138] on div "[GEOGRAPHIC_DATA]" at bounding box center [217, 136] width 124 height 8
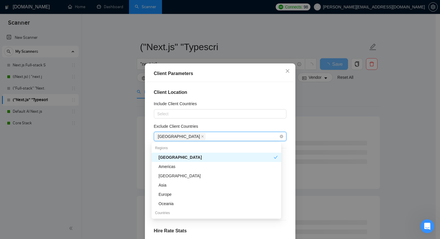
type input "b"
type input "nd"
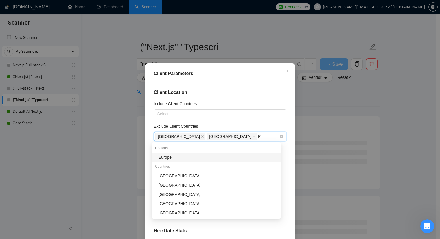
type input "Pa"
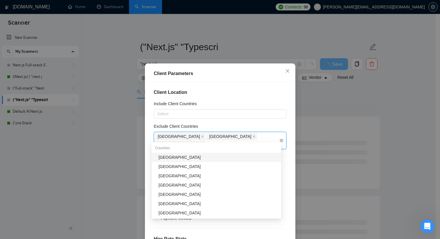
type input "Ban"
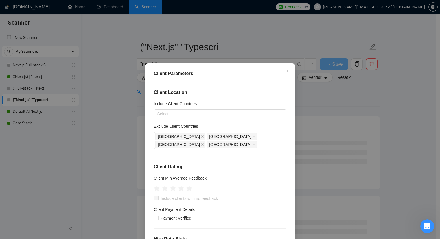
click at [260, 98] on div "Client Location Include Client Countries Select Exclude Client Countries [GEOGR…" at bounding box center [220, 165] width 146 height 167
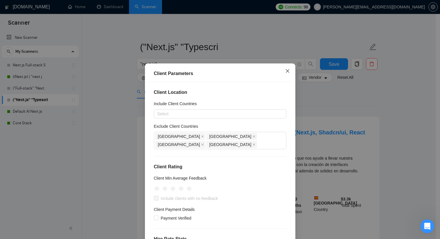
click at [285, 70] on icon "close" at bounding box center [287, 71] width 5 height 5
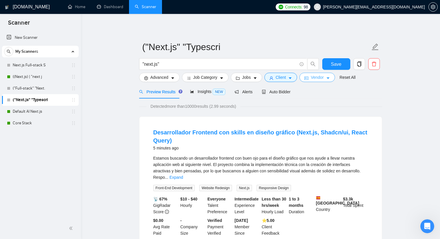
click at [318, 77] on span "Vendor" at bounding box center [317, 77] width 13 height 6
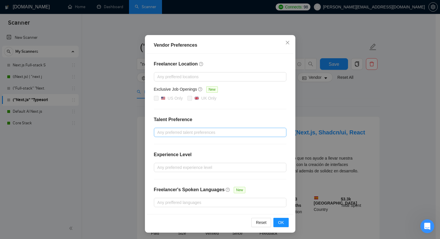
scroll to position [29, 0]
click at [184, 134] on div at bounding box center [217, 131] width 124 height 7
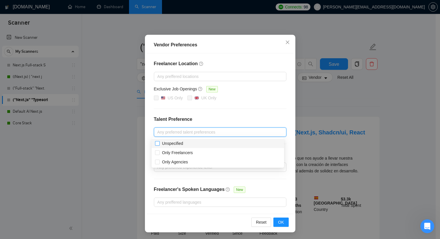
click at [176, 143] on span "Unspecified" at bounding box center [172, 143] width 21 height 5
click at [159, 143] on input "Unspecified" at bounding box center [157, 143] width 4 height 4
checkbox input "true"
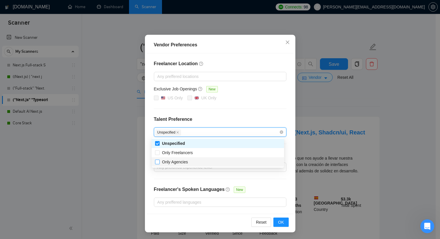
click at [177, 162] on span "Only Agencies" at bounding box center [175, 161] width 26 height 5
click at [159, 162] on input "Only Agencies" at bounding box center [157, 161] width 4 height 4
checkbox input "true"
click at [180, 178] on div "Freelancer Location Any preffered locations Exclusive Job Openings New US Only …" at bounding box center [220, 133] width 146 height 160
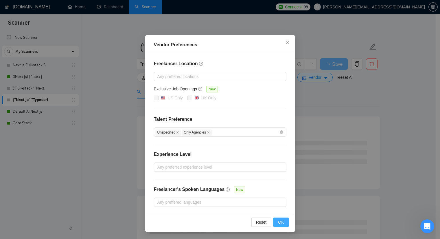
click at [278, 222] on span "OK" at bounding box center [281, 222] width 6 height 6
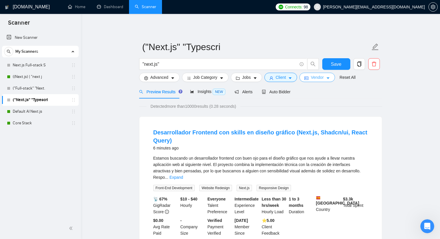
click at [305, 78] on icon "idcard" at bounding box center [306, 78] width 4 height 4
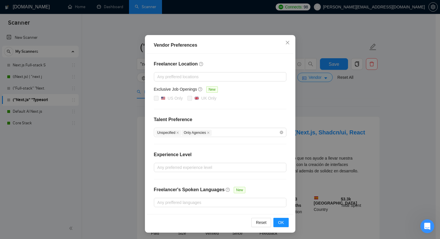
scroll to position [29, 0]
click at [278, 222] on span "OK" at bounding box center [281, 222] width 6 height 6
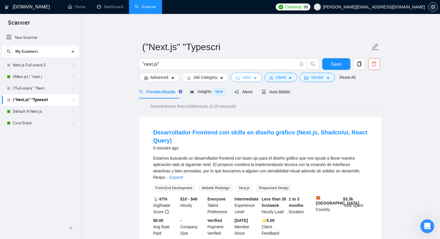
click at [236, 78] on icon "folder" at bounding box center [238, 78] width 4 height 4
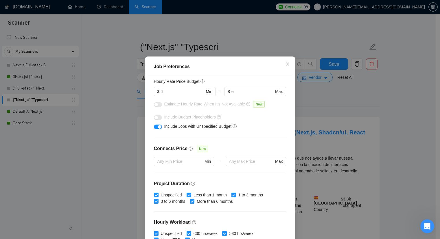
scroll to position [87, 0]
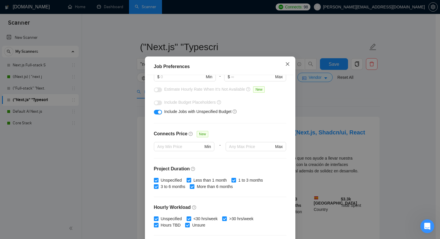
click at [287, 66] on icon "close" at bounding box center [287, 64] width 5 height 5
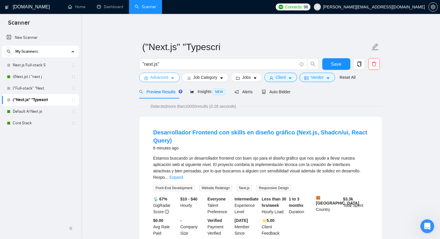
click at [150, 81] on button "Advanced" at bounding box center [159, 77] width 40 height 9
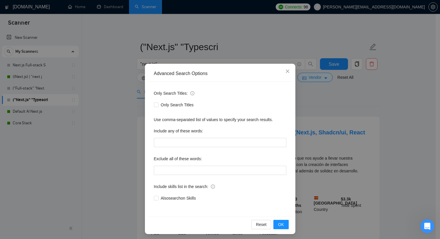
click at [110, 68] on div "Advanced Search Options Only Search Titles: Only Search Titles Use comma-separa…" at bounding box center [220, 119] width 440 height 239
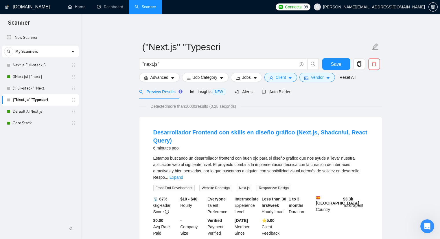
drag, startPoint x: 32, startPoint y: 113, endPoint x: 275, endPoint y: 36, distance: 254.5
click at [32, 113] on link "Default AI Next.js" at bounding box center [40, 112] width 55 height 12
click at [167, 80] on span "Advanced" at bounding box center [159, 77] width 18 height 6
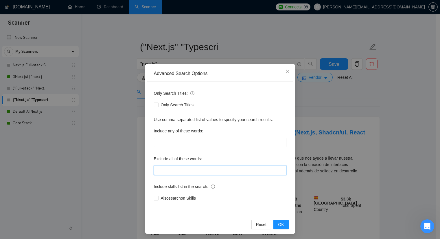
click at [174, 172] on input "text" at bounding box center [220, 169] width 132 height 9
paste input ""Code Review", "code review", "shopify","[DATE]", "completed with 2 days", "cra…"
type input ""Code Review", "code review", "shopify","[DATE]", "completed with 2 days", "cra…"
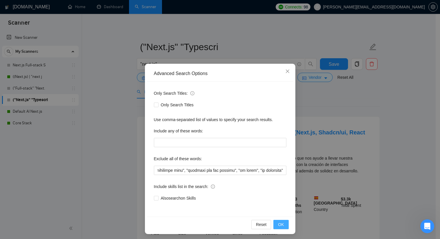
click at [279, 223] on span "OK" at bounding box center [281, 224] width 6 height 6
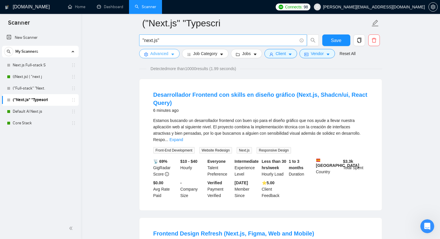
scroll to position [29, 0]
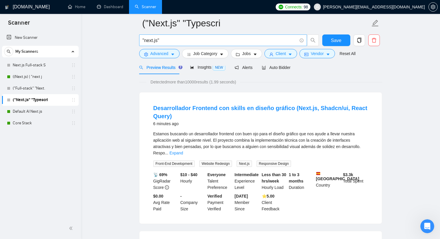
click at [165, 39] on input ""next.js"" at bounding box center [220, 40] width 154 height 7
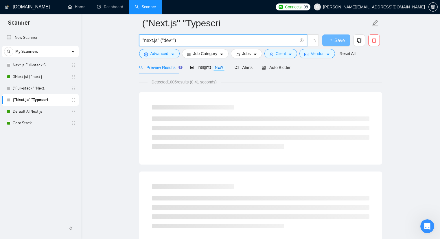
scroll to position [0, 0]
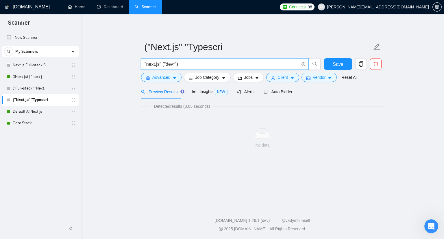
click at [160, 63] on input ""next.js" ("dev*")" at bounding box center [222, 63] width 154 height 7
click at [179, 65] on input "("next.js") ("dev*")" at bounding box center [222, 63] width 154 height 7
click at [175, 63] on input "("next.js") ("dev*")" at bounding box center [222, 63] width 154 height 7
drag, startPoint x: 198, startPoint y: 62, endPoint x: 151, endPoint y: 63, distance: 46.6
click at [198, 62] on input "("next.js") ("developer*")" at bounding box center [222, 63] width 154 height 7
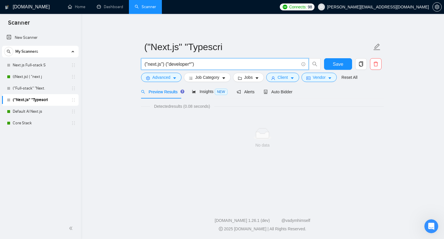
click at [164, 63] on input "("next.js") ("developer*")" at bounding box center [222, 63] width 154 height 7
click at [165, 63] on input "("next.js") ("developer*")" at bounding box center [222, 63] width 154 height 7
click at [190, 64] on input "("next.js") ("developer*")" at bounding box center [222, 63] width 154 height 7
type input "("next.js") ("developer")"
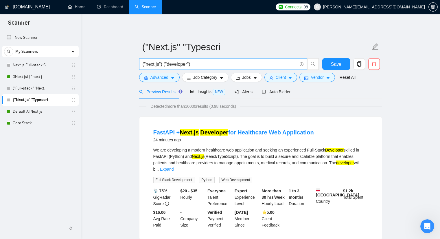
click at [194, 65] on input "("next.js") ("developer")" at bounding box center [220, 63] width 154 height 7
click at [193, 63] on input "("next.js") ("developer")" at bounding box center [220, 63] width 154 height 7
click at [168, 75] on span "Advanced" at bounding box center [159, 77] width 18 height 6
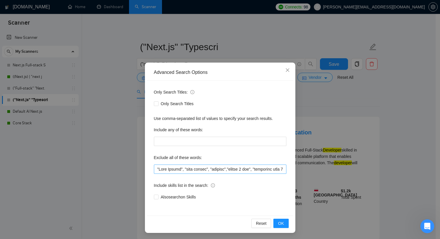
scroll to position [2, 0]
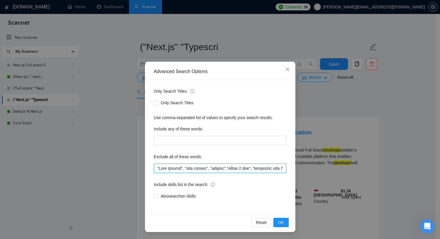
click at [188, 166] on input "text" at bounding box center [220, 167] width 132 height 9
click at [226, 167] on input "text" at bounding box center [220, 167] width 132 height 9
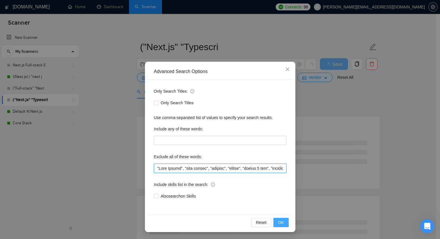
type input ""Code Review", "code review", "shopify", "python", "[DATE]", "completed with 2 …"
click at [284, 222] on button "OK" at bounding box center [280, 221] width 15 height 9
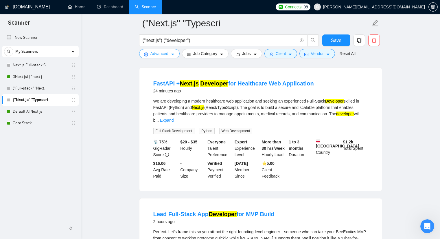
scroll to position [0, 0]
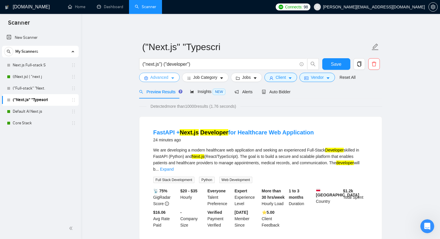
click at [166, 80] on span "Advanced" at bounding box center [159, 77] width 18 height 6
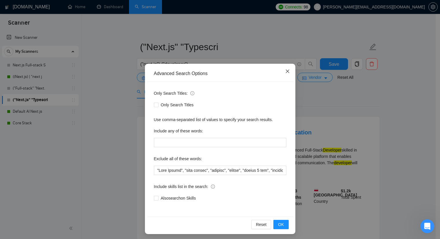
click at [286, 72] on icon "close" at bounding box center [287, 71] width 5 height 5
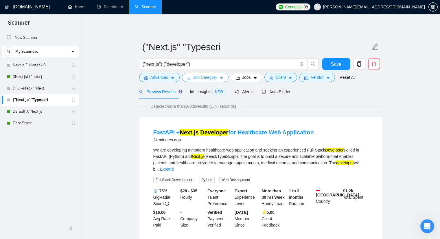
click at [210, 77] on span "Job Category" at bounding box center [205, 77] width 24 height 6
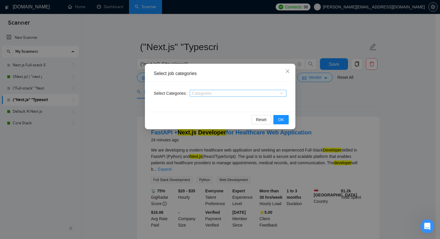
click at [202, 92] on div at bounding box center [235, 93] width 88 height 5
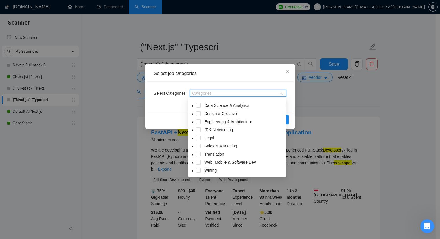
scroll to position [23, 0]
click at [198, 162] on span at bounding box center [198, 161] width 5 height 5
click at [193, 161] on icon "caret-down" at bounding box center [192, 161] width 3 height 3
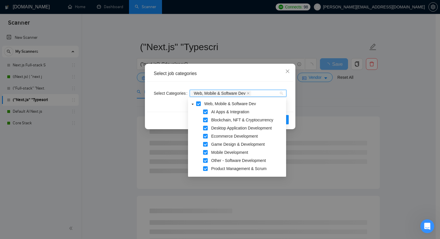
click at [206, 119] on span at bounding box center [205, 119] width 5 height 5
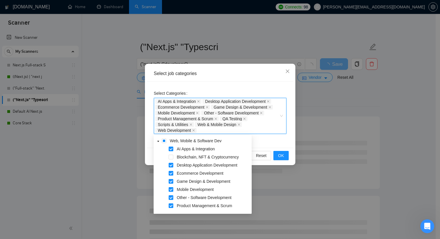
click at [201, 131] on div "AI Apps & Integration Desktop Application Development Ecommerce Development Gam…" at bounding box center [217, 115] width 124 height 35
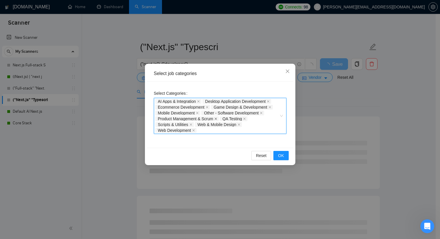
click at [217, 118] on icon "close" at bounding box center [215, 118] width 3 height 3
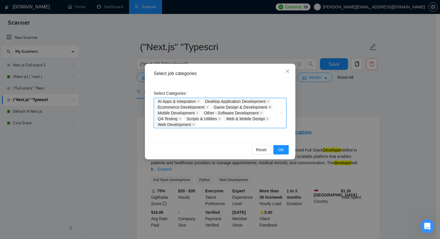
click at [268, 107] on icon "close" at bounding box center [269, 107] width 3 height 3
click at [240, 117] on span at bounding box center [238, 119] width 3 height 4
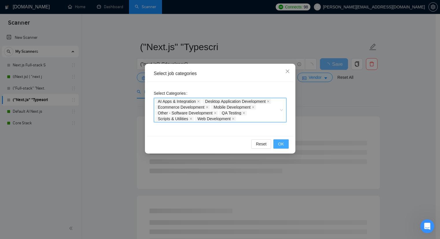
click at [278, 143] on button "OK" at bounding box center [280, 143] width 15 height 9
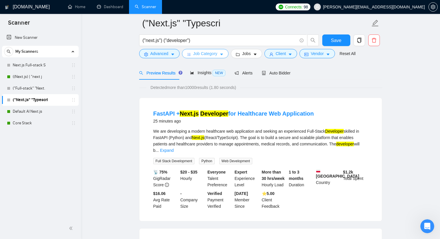
scroll to position [0, 0]
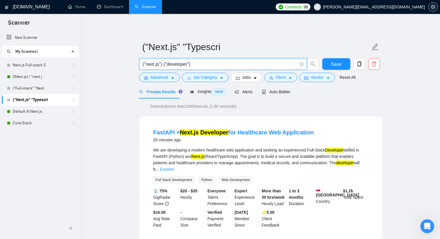
click at [198, 63] on input "("next.js") ("developer")" at bounding box center [220, 63] width 154 height 7
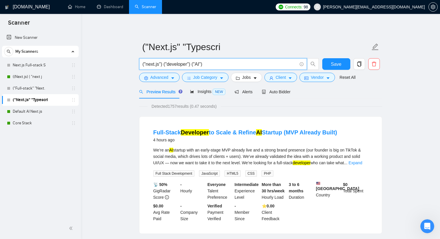
drag, startPoint x: 202, startPoint y: 64, endPoint x: 191, endPoint y: 64, distance: 10.4
click at [191, 64] on input "("next.js") ("developer") ("AI")" at bounding box center [220, 63] width 154 height 7
click at [159, 63] on input "("next.js") ("developer") ("AI")" at bounding box center [220, 63] width 154 height 7
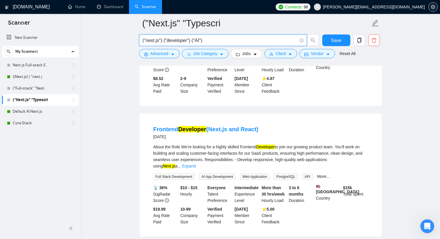
scroll to position [520, 0]
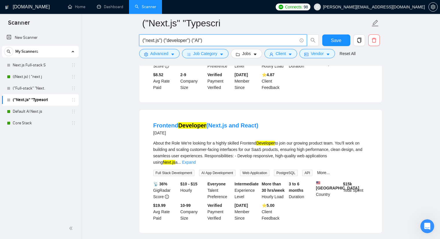
click at [160, 41] on input "("next.js") ("developer") ("AI")" at bounding box center [220, 40] width 154 height 7
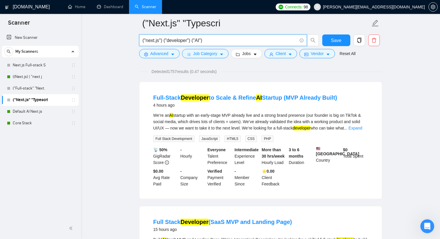
scroll to position [0, 0]
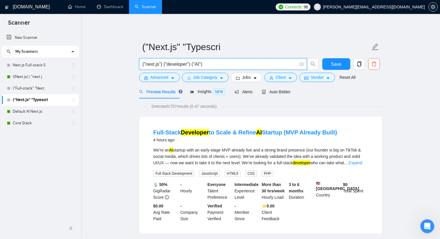
click at [199, 63] on input "("next.js") ("developer") ("AI")" at bounding box center [220, 63] width 154 height 7
click at [194, 64] on input "("next.js") ("developer") ("AI)" at bounding box center [220, 63] width 154 height 7
click at [188, 63] on input "("next.js") ("developer") (AI)" at bounding box center [220, 63] width 154 height 7
click at [166, 65] on input "("next.js") ("developer) (AI)" at bounding box center [220, 63] width 154 height 7
click at [160, 64] on input "("next.js") (developer) (AI)" at bounding box center [220, 63] width 154 height 7
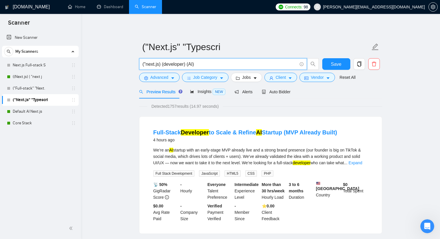
click at [146, 65] on input "("next.js) (developer) (AI)" at bounding box center [220, 63] width 154 height 7
click at [160, 64] on input "(next.js) (developer) (AI)" at bounding box center [220, 63] width 154 height 7
click at [157, 64] on input "(next.js) developer) (AI)" at bounding box center [220, 63] width 154 height 7
click at [158, 65] on input "(next.js) developer) (AI)" at bounding box center [220, 63] width 154 height 7
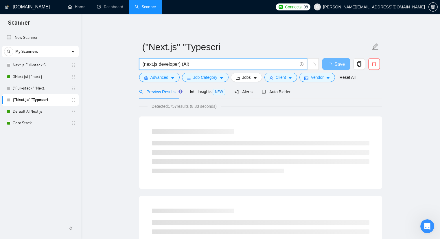
click at [144, 64] on input "(next.js developer) (AI)" at bounding box center [220, 63] width 154 height 7
click at [178, 64] on input "next.js developer) (AI)" at bounding box center [220, 63] width 154 height 7
click at [195, 66] on input "next.js developer (AI)" at bounding box center [220, 63] width 154 height 7
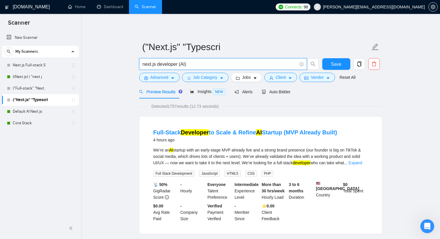
click at [186, 64] on input "next.js developer (AI)" at bounding box center [220, 63] width 154 height 7
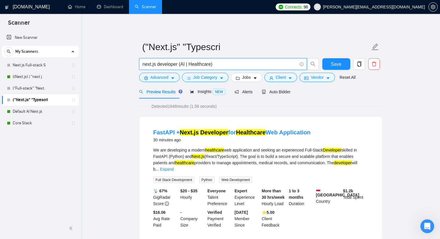
click at [154, 64] on input "next.js developer (AI | Healthcare)" at bounding box center [220, 63] width 154 height 7
type input "(next.js | Python) developer (AI | Healthcare)"
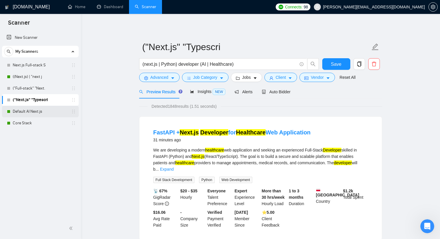
click at [33, 111] on link "Default AI Next.js" at bounding box center [40, 112] width 55 height 12
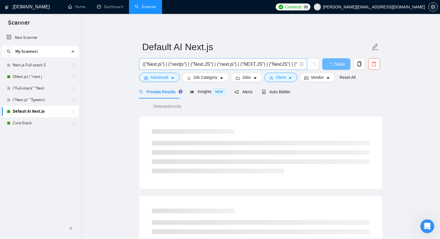
click at [199, 61] on input "(("Next.js") | ("nextjs") | ("Next.JS") | ("next.js") | ("NEXT.JS") | ("NextJS"…" at bounding box center [220, 63] width 154 height 7
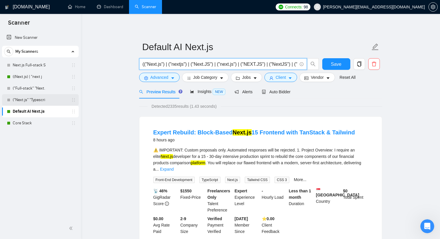
click at [29, 97] on link "("Next.js" "Typescri" at bounding box center [40, 100] width 55 height 12
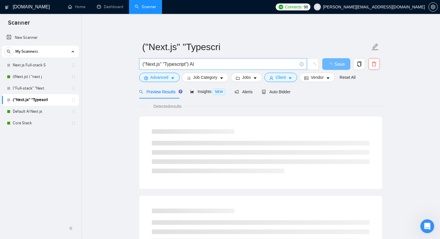
click at [200, 62] on input "("Next.js" "Typescript") AI" at bounding box center [220, 63] width 154 height 7
click at [200, 63] on input "("Next.js" "Typescript") AI" at bounding box center [220, 63] width 154 height 7
paste input "("Next.js") | ("nextjs") | ("Next.JS") | ("next.js") | ("NEXT.JS") | ("NextJS")…"
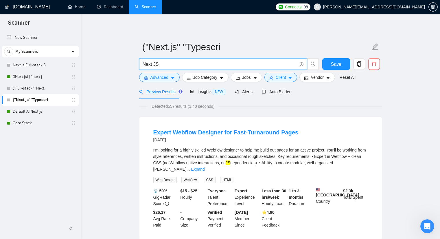
click at [153, 63] on input "Next JS" at bounding box center [220, 63] width 154 height 7
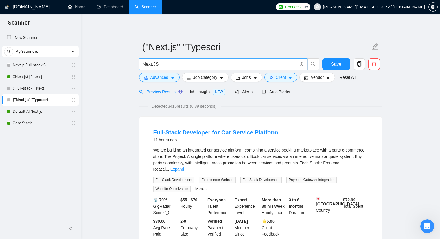
click at [164, 63] on input "Next.JS" at bounding box center [220, 63] width 154 height 7
paste input "(("Next.js") | ("nextjs") | ("Next.JS") | ("next.js") | ("NEXT.JS") | ("NextJS"…"
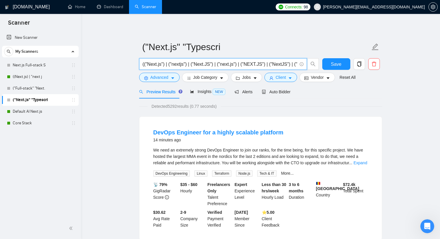
click at [289, 64] on input "(("Next.js") | ("nextjs") | ("Next.JS") | ("next.js") | ("NEXT.JS") | ("NextJS"…" at bounding box center [220, 63] width 154 height 7
paste input "( (dev*) | (engineer*) | (expert*) | (specialist*) | (professional*) | (team*) )"
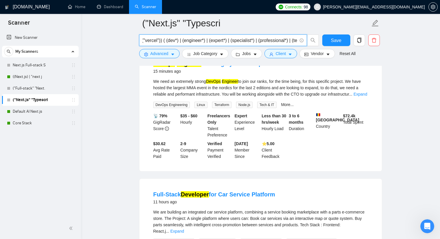
scroll to position [0, 0]
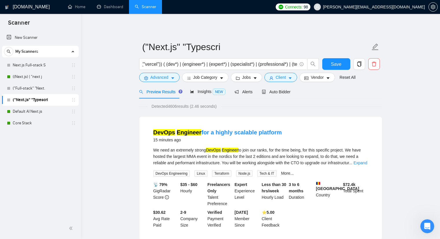
drag, startPoint x: 20, startPoint y: 113, endPoint x: 266, endPoint y: 34, distance: 258.0
click at [20, 113] on link "Default AI Next.js" at bounding box center [40, 112] width 55 height 12
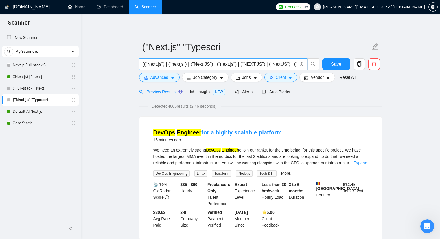
click at [271, 64] on input "(("Next.js") | ("nextjs") | ("Next.JS") | ("next.js") | ("NEXT.JS") | ("NextJS"…" at bounding box center [220, 63] width 154 height 7
click at [180, 64] on input "(("Next.js") | ("nextjs") | ("Next.JS") | ("next.js") | ("NEXT.JS") | ("NextJS"…" at bounding box center [220, 63] width 154 height 7
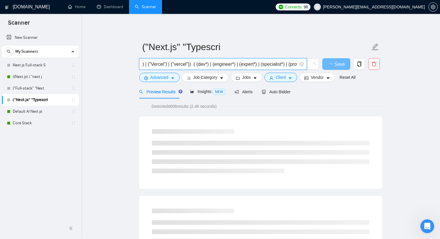
paste input "(fullstack | "full stack" | "full\-stack" | "full - stack" | "Front\-end" | ("f…"
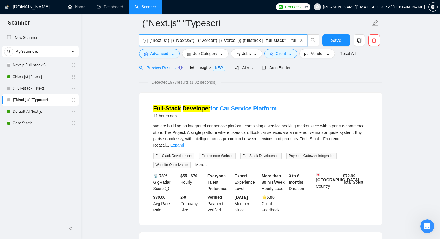
scroll to position [0, 0]
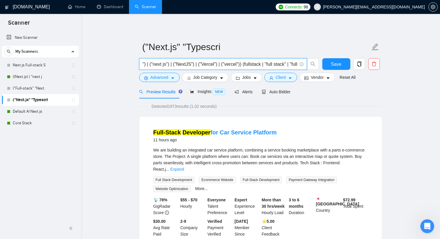
click at [264, 65] on input "(("Next.js") | ("nextjs") | ("Next.JS") | ("next.js") | ("NEXT.JS") | ("NextJS"…" at bounding box center [220, 63] width 154 height 7
drag, startPoint x: 143, startPoint y: 64, endPoint x: 147, endPoint y: 63, distance: 3.5
click at [147, 63] on input "(("Next.js") | ("nextjs") | ("Next.JS") | ("next.js") | ("NEXT.JS") | ("NextJS"…" at bounding box center [220, 63] width 154 height 7
click at [141, 63] on span "(("Next.js") | ("nextjs") | ("Next.JS") | ("next.js") | ("NEXT.JS") | ("NextJS"…" at bounding box center [223, 64] width 168 height 12
click at [142, 64] on span "(("Next.js") | ("nextjs") | ("Next.JS") | ("next.js") | ("NEXT.JS") | ("NextJS"…" at bounding box center [223, 64] width 168 height 12
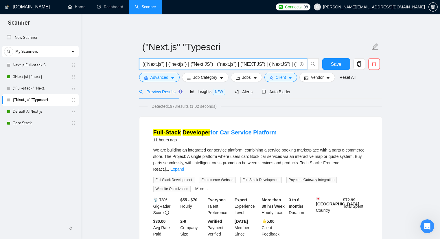
click at [143, 64] on input "(("Next.js") | ("nextjs") | ("Next.JS") | ("next.js") | ("NEXT.JS") | ("NextJS"…" at bounding box center [220, 63] width 154 height 7
drag, startPoint x: 143, startPoint y: 64, endPoint x: 176, endPoint y: 63, distance: 33.3
click at [176, 63] on input "(("Next.js") | ("nextjs") | ("Next.JS") | ("next.js") | ("NEXT.JS") | ("NextJS"…" at bounding box center [220, 63] width 154 height 7
paste input "fullstack | "full stack" | "full\-stack" | "full - stack" | "Front\-end" | ("fr…"
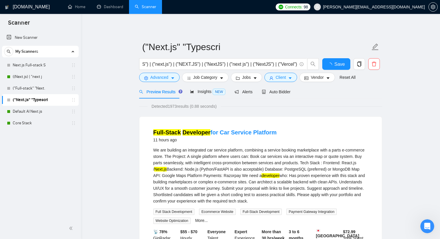
scroll to position [0, 0]
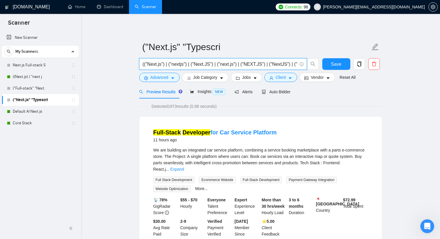
paste input "text"
click at [259, 64] on input "(("Next.js") | ("nextjs") | ("Next.JS") | ("next.js") | ("NEXT.JS") | ("NextJS"…" at bounding box center [220, 63] width 154 height 7
click at [207, 64] on input "(("Next.js") | ("nextjs") | ("Next.JS") | ("next.js") | ("NEXT.JS") | ("NextJS"…" at bounding box center [220, 63] width 154 height 7
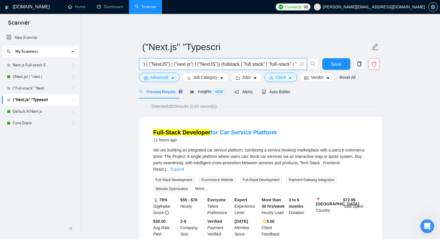
click at [208, 64] on input "(("Next.js") | ("nextjs") | ("Next.JS") | ("next.js") | ("NEXT.JS") | ("NextJS"…" at bounding box center [220, 63] width 154 height 7
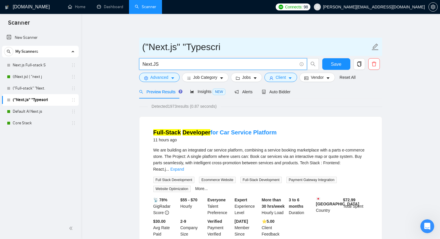
scroll to position [0, 0]
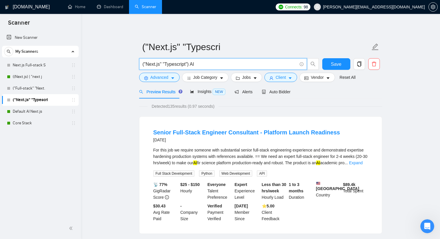
type input "("Next.js" "Typescript") AI"
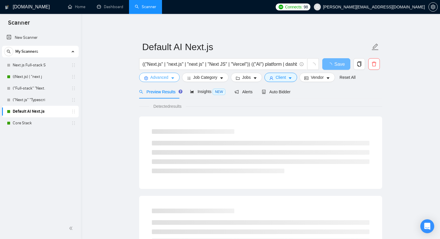
click at [168, 76] on button "Advanced" at bounding box center [159, 77] width 40 height 9
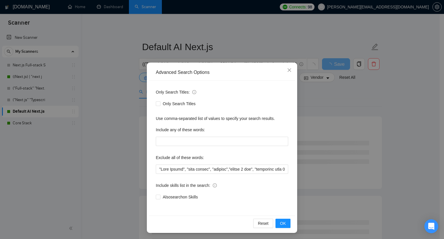
scroll to position [2, 0]
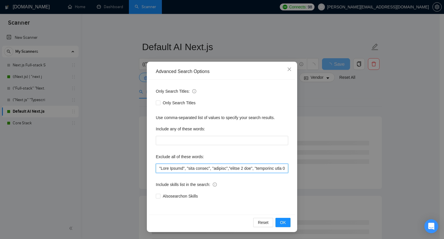
click at [205, 168] on input "text" at bounding box center [222, 167] width 132 height 9
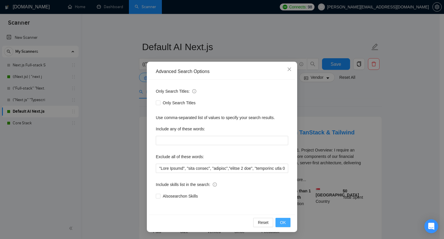
click at [283, 222] on span "OK" at bounding box center [283, 222] width 6 height 6
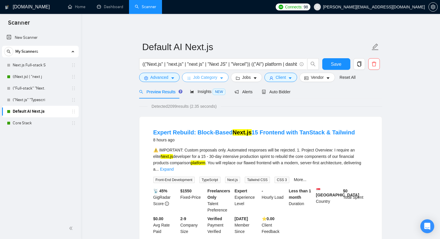
click at [207, 77] on span "Job Category" at bounding box center [205, 77] width 24 height 6
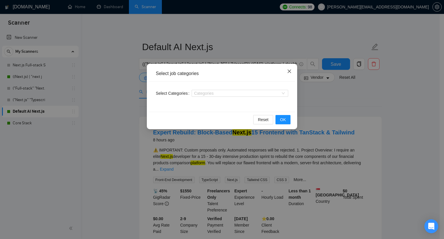
click at [287, 72] on span "Close" at bounding box center [290, 72] width 16 height 16
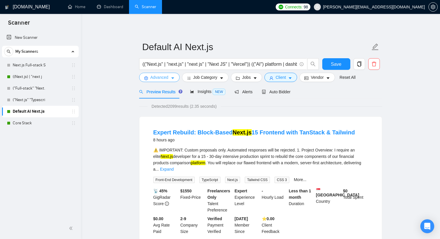
click at [159, 78] on span "Advanced" at bounding box center [159, 77] width 18 height 6
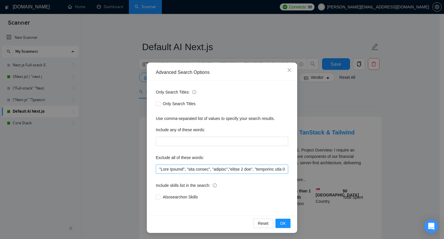
scroll to position [2, 0]
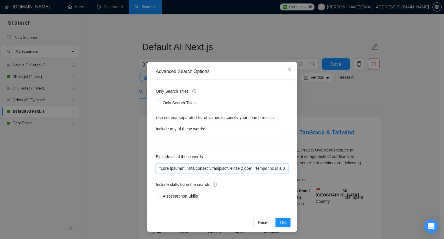
click at [174, 169] on input "text" at bounding box center [222, 167] width 132 height 9
click at [286, 66] on span "Close" at bounding box center [290, 70] width 16 height 16
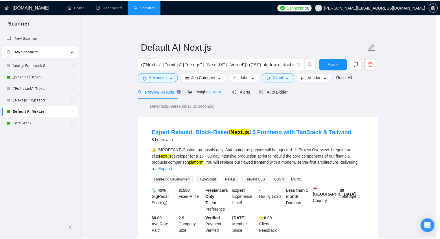
scroll to position [0, 0]
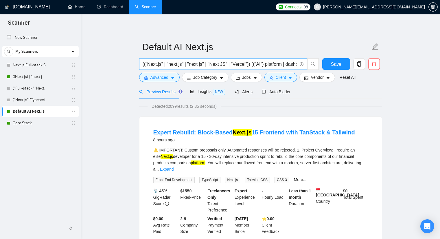
click at [210, 67] on input "(("Next.js" | "next.js" | "next js" | "Next JS" | "Vercel")) (("AI") platform |…" at bounding box center [220, 63] width 154 height 7
click at [221, 64] on input "(("Next.js" | "next.js" | "next js" | "Next JS" | "Vercel")) (("AI") platform |…" at bounding box center [220, 63] width 154 height 7
click at [296, 65] on input "(("Next.js" | "next.js" | "next js" | "Next JS" | "Vercel")) (("AI") platform |…" at bounding box center [220, 63] width 154 height 7
paste input "( (dev*) | (engineer*) | (expert*) | (specialist*) | (professional*) | (team*) )"
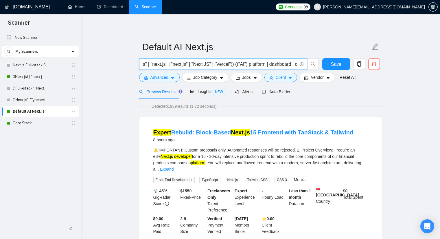
scroll to position [0, 0]
type input "(("Next.js" | "next.js" | "next js" | "Next JS" | "Vercel")) (("AI") platform |…"
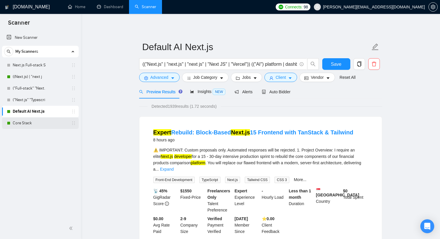
click at [32, 121] on link "Core Stack" at bounding box center [40, 123] width 55 height 12
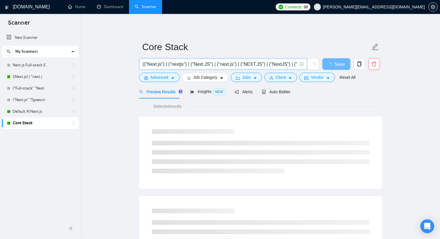
click at [251, 64] on input "(("Next.js") | ("nextjs") | ("Next.JS") | ("next.js") | ("NEXT.JS") | ("NextJS"…" at bounding box center [220, 63] width 154 height 7
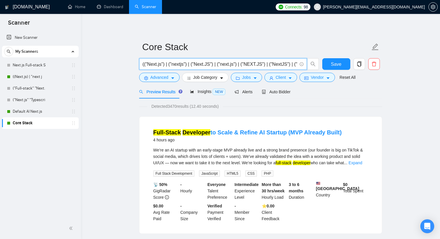
click at [249, 62] on input "(("Next.js") | ("nextjs") | ("Next.JS") | ("next.js") | ("NEXT.JS") | ("NextJS"…" at bounding box center [220, 63] width 154 height 7
click at [272, 64] on input "(("Next.js") | ("nextjs") | ("Next.JS") | ("next.js") | ("NEXT.JS") | ("NextJS"…" at bounding box center [220, 63] width 154 height 7
click at [249, 64] on input "(("Next.js") | ("nextjs") | ("Next.JS") | ("next.js") | ("NEXT.JS") | ("NextJS"…" at bounding box center [220, 63] width 154 height 7
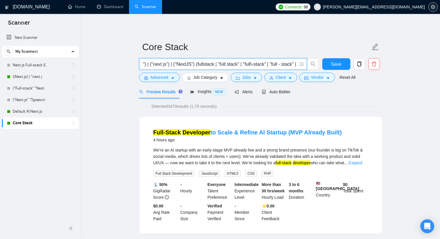
drag, startPoint x: 143, startPoint y: 64, endPoint x: 185, endPoint y: 65, distance: 42.5
click at [185, 65] on input "(("Next.js") | ("nextjs") | ("Next.JS") | ("next.js") | ("NEXT.JS") | ("NextJS"…" at bounding box center [220, 63] width 154 height 7
click at [244, 64] on input "(("Next.js") | ("nextjs") | ("Next.JS") | ("next.js") | ("NEXT.JS") | ("NextJS"…" at bounding box center [220, 63] width 154 height 7
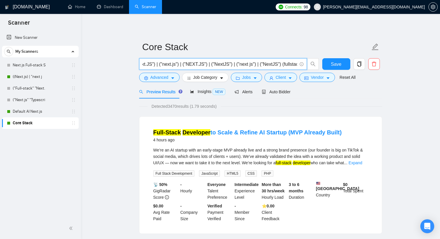
click at [224, 63] on input "(("Next.js") | ("nextjs") | ("Next.JS") | ("next.js") | ("NEXT.JS") | ("NextJS"…" at bounding box center [220, 63] width 154 height 7
click at [226, 64] on input "(("Next.js") | ("nextjs") | ("Next.JS") | ("next.js") | ("NEXT.JS") | ("NextJS"…" at bounding box center [220, 63] width 154 height 7
type input "(("Next.js") | ("nextjs") | ("Next.JS") | ("next.js") | ("NEXT.JS") | ("NextJS"…"
drag, startPoint x: 142, startPoint y: 64, endPoint x: 149, endPoint y: 63, distance: 7.6
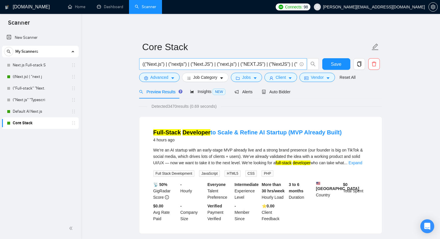
click at [155, 64] on span "(("Next.js") | ("nextjs") | ("Next.JS") | ("next.js") | ("NEXT.JS") | ("NextJS"…" at bounding box center [223, 64] width 168 height 12
drag, startPoint x: 143, startPoint y: 64, endPoint x: 154, endPoint y: 65, distance: 11.0
click at [154, 65] on input "(("Next.js") | ("nextjs") | ("Next.JS") | ("next.js") | ("NEXT.JS") | ("NextJS"…" at bounding box center [220, 63] width 154 height 7
drag, startPoint x: 44, startPoint y: 110, endPoint x: 245, endPoint y: 36, distance: 213.6
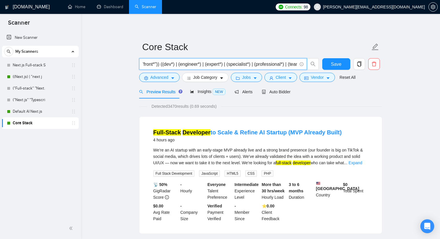
click at [44, 110] on link "Default AI Next.js" at bounding box center [40, 112] width 55 height 12
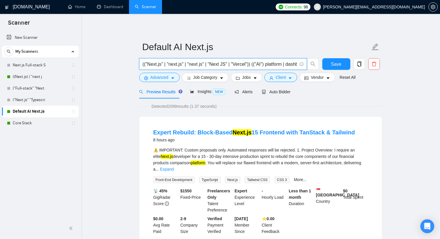
drag, startPoint x: 228, startPoint y: 64, endPoint x: 132, endPoint y: 64, distance: 95.7
paste input ") | ("nextjs") | ("Next.JS") | ("next.js") | ("NEXT.JS") | ("NextJS") | ("next …"
paste input ""Next.js") | ("nextjs") | ("Next.JS") | ("next.js") | ("NEXT.JS") | ("NextJS") …"
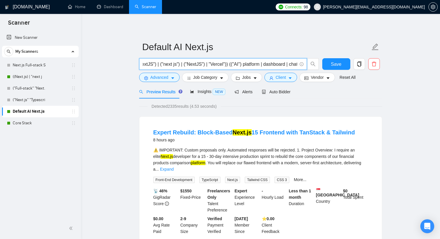
click at [215, 64] on input "("Next.js") | ("nextjs") | ("Next.JS") | ("next.js") | ("NEXT.JS") | ("NextJS")…" at bounding box center [220, 63] width 154 height 7
click at [183, 66] on input "("Next.js") | ("nextjs") | ("Next.JS") | ("next.js") | ("NEXT.JS") | ("NextJS")…" at bounding box center [220, 63] width 154 height 7
click at [236, 65] on input "("Next.js") | ("nextjs") | ("Next.JS") | ("next.js") | ("NEXT.JS") | ("NextJS")…" at bounding box center [220, 63] width 154 height 7
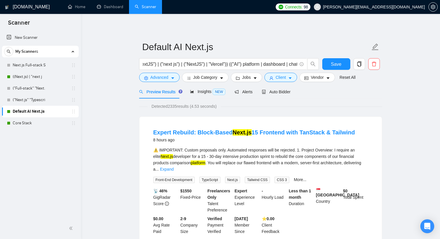
scroll to position [0, 0]
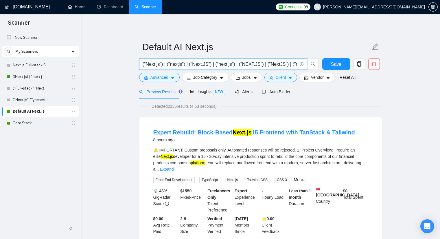
click at [218, 66] on input "("Next.js") | ("nextjs") | ("Next.JS") | ("next.js") | ("NEXT.JS") | ("NextJS")…" at bounding box center [220, 63] width 154 height 7
click at [218, 64] on input "("Next.js") | ("nextjs") | ("Next.JS") | ("next.js") | ("NEXT.JS") | ("NextJS")…" at bounding box center [220, 63] width 154 height 7
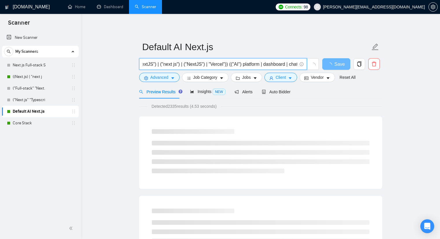
click at [244, 63] on input "("Next.js") | ("nextjs") | ("Next.JS") | ("next.js") | ("NEXT.JS") | ("NextJS")…" at bounding box center [220, 63] width 154 height 7
click at [297, 65] on input "("Next.js") | ("nextjs") | ("Next.JS") | ("next.js") | ("NEXT.JS") | ("NextJS")…" at bounding box center [220, 63] width 154 height 7
paste input "(fullstack | "full stack" | "full\-stack" | "full - stack" | "Front\-end" | ("f…"
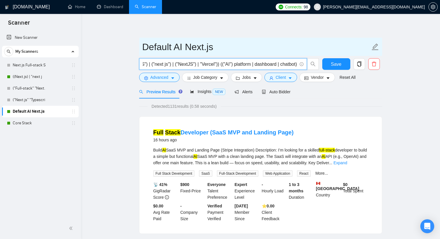
scroll to position [0, 134]
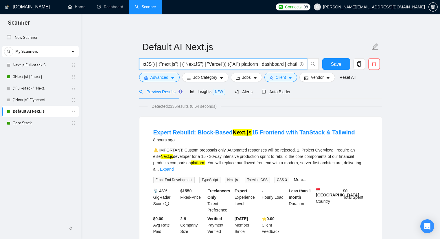
click at [294, 64] on input "("Next.js") | ("nextjs") | ("Next.JS") | ("next.js") | ("NEXT.JS") | ("NextJS")…" at bounding box center [220, 63] width 154 height 7
drag, startPoint x: 286, startPoint y: 64, endPoint x: 313, endPoint y: 64, distance: 26.6
click at [313, 64] on span "("Next.js") | ("nextjs") | ("Next.JS") | ("next.js") | ("NEXT.JS") | ("NextJS")…" at bounding box center [229, 64] width 180 height 12
paste input "fullstack | "full stack" | "full\-stack" | "full - stack" | "Front\-end" | ("fr…"
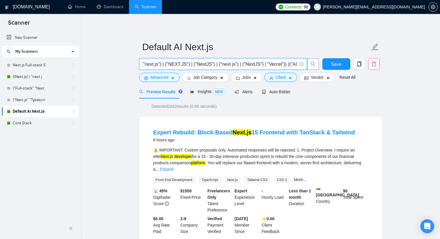
scroll to position [0, 0]
type input "("Next.js") | ("nextjs") | ("Next.JS") | ("next.js") | ("NEXT.JS") | ("NextJS")…"
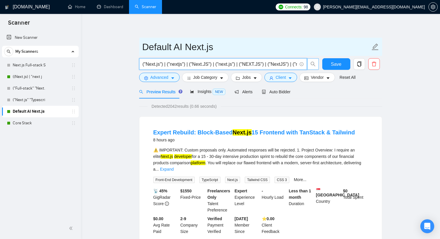
drag, startPoint x: 32, startPoint y: 98, endPoint x: 251, endPoint y: 38, distance: 227.3
click at [32, 98] on link "("Next.js" "Typescri" at bounding box center [40, 100] width 55 height 12
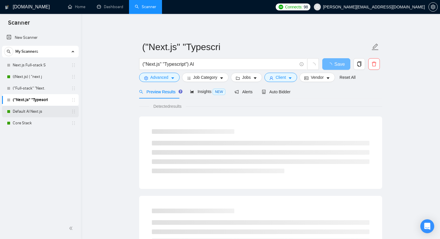
click at [28, 114] on link "Default AI Next.js" at bounding box center [40, 112] width 55 height 12
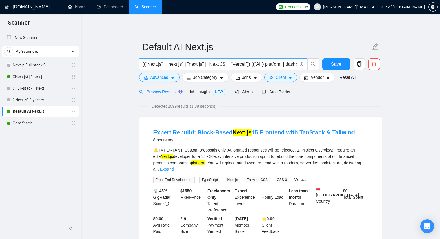
click at [247, 64] on input "(("Next.js" | "next.js" | "next js" | "Next JS" | "Vercel")) (("AI") platform |…" at bounding box center [220, 63] width 154 height 7
click at [297, 64] on input "(("Next.js" | "next.js" | "next js" | "Next JS" | "Vercel")) (("AI") platform |…" at bounding box center [220, 63] width 154 height 7
drag, startPoint x: 217, startPoint y: 64, endPoint x: 99, endPoint y: 61, distance: 118.6
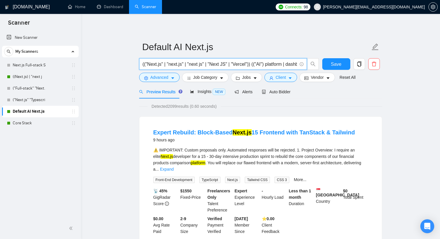
paste input ") | ("nextjs") | ("Next.JS") | ("next.js") | ("NEXT.JS") | ("NextJS") | ("next …"
click at [183, 64] on input "(("Next.js") | ("nextjs") | ("Next.JS") | ("next.js") | ("NEXT.JS") | ("NextJS"…" at bounding box center [220, 63] width 154 height 7
click at [184, 63] on input "(("Next.js") | ("nextjs") | ("Next.JS") | ("next.js") | ("NEXT.JS") | ("NextJS"…" at bounding box center [220, 63] width 154 height 7
click at [171, 64] on input "(("Next.js") | ("nextjs) | ("Next.JS") | ("next.js") | ("NEXT.JS") | ("NextJS")…" at bounding box center [220, 63] width 154 height 7
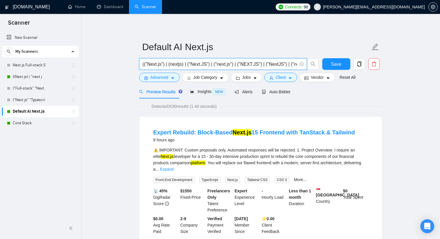
click at [214, 63] on input "(("Next.js") | (nextjs) | ("Next.JS") | ("next.js") | ("NEXT.JS") | ("NextJS") …" at bounding box center [220, 63] width 154 height 7
click at [226, 63] on input "(("Next.js") | (nextjs) | ("Next.JS") | (next.js") | ("NEXT.JS") | ("NextJS") |…" at bounding box center [220, 63] width 154 height 7
click at [161, 63] on input "(("Next.js") | (nextjs) | ("Next.JS") | (next.js) | ("NEXT.JS") | ("NextJS") | …" at bounding box center [220, 63] width 154 height 7
click at [162, 63] on input "(("Next.js") | (nextjs) | ("Next.JS") | (next.js) | ("NEXT.JS") | ("NextJS") | …" at bounding box center [220, 63] width 154 height 7
click at [147, 63] on input "(("Next.js) | (nextjs) | ("Next.JS") | (next.js) | ("NEXT.JS") | ("NextJS") | (…" at bounding box center [220, 63] width 154 height 7
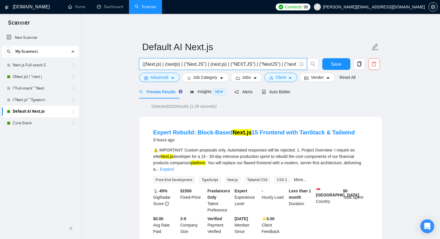
click at [207, 64] on input "((Next.js) | (nextjs) | ("Next.JS") | (next.js) | ("NEXT.JS") | ("NextJS") | ("…" at bounding box center [220, 63] width 154 height 7
click at [215, 64] on input "((Next.js) | (nextjs) | ("Next.JS") | (next.js) | ("NEXT.JS") | ("NextJS") | ("…" at bounding box center [220, 63] width 154 height 7
click at [227, 62] on input "((Next.js) | (nextjs) | ("Next.JS") | (next.js) | ("NEXT.JS") | ("NextJS") | ("…" at bounding box center [220, 63] width 154 height 7
click at [229, 63] on input "((Next.js) | (nextjs) | ("Next.JS") | (next.js) | ("NEXT.JS") | ("NextJS") | ("…" at bounding box center [220, 63] width 154 height 7
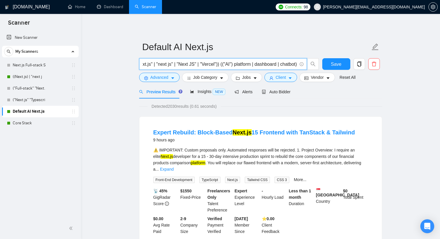
scroll to position [0, 29]
paste input ") | ("nextjs") | ("Next.JS") | ("next.js") | ("NEXT.JS") | ("NextJS") | ("next …"
type input "(("Next.js") | ("nextjs") | ("Next.JS") | ("next.js") | ("NEXT.JS") | ("NextJS"…"
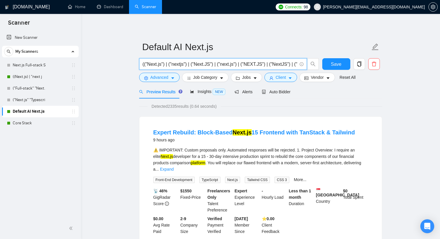
click at [199, 64] on input "(("Next.js") | ("nextjs") | ("Next.JS") | ("next.js") | ("NEXT.JS") | ("NextJS"…" at bounding box center [220, 63] width 154 height 7
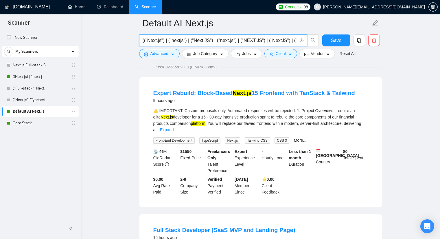
scroll to position [29, 0]
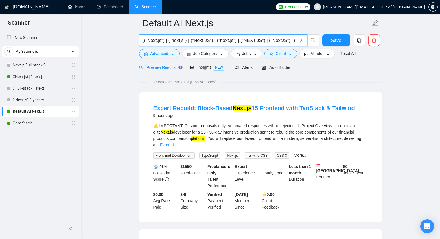
click at [262, 43] on input "(("Next.js") | ("nextjs") | ("Next.JS") | ("next.js") | ("NEXT.JS") | ("NextJS"…" at bounding box center [220, 40] width 154 height 7
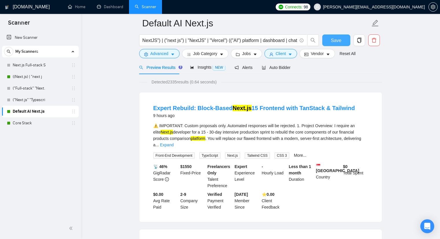
click at [335, 41] on span "Save" at bounding box center [336, 40] width 10 height 7
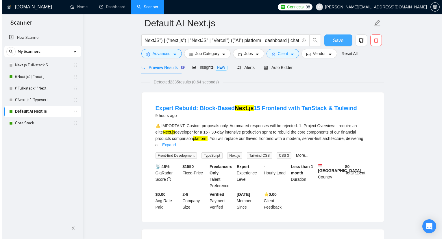
scroll to position [0, 0]
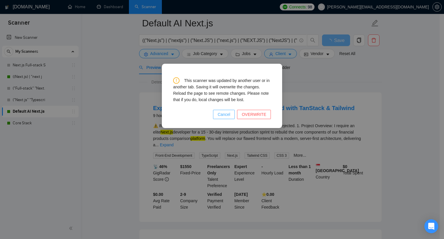
click at [222, 111] on span "Cancel" at bounding box center [224, 114] width 13 height 6
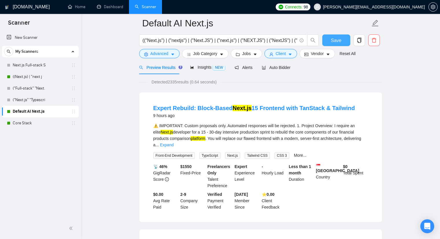
click at [327, 39] on button "Save" at bounding box center [336, 40] width 28 height 12
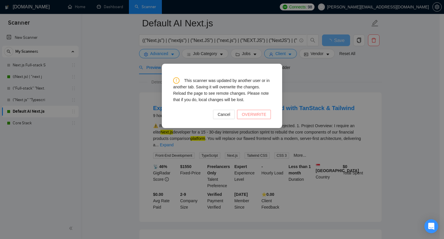
click at [252, 112] on span "OVERWRITE" at bounding box center [254, 114] width 25 height 6
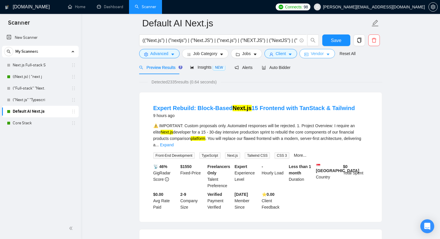
click at [314, 54] on span "Vendor" at bounding box center [317, 53] width 13 height 6
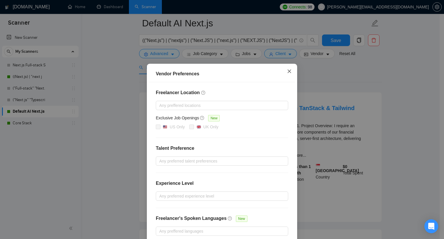
click at [287, 71] on icon "close" at bounding box center [289, 71] width 5 height 5
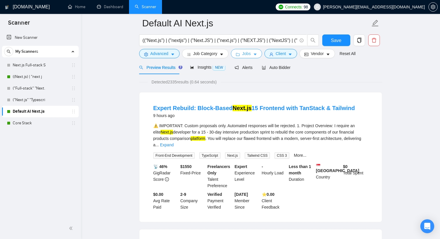
click at [244, 51] on span "Jobs" at bounding box center [246, 53] width 9 height 6
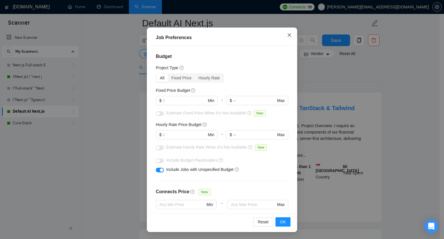
click at [287, 36] on icon "close" at bounding box center [289, 35] width 5 height 5
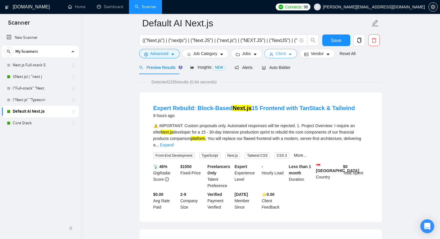
click at [278, 52] on span "Client" at bounding box center [281, 53] width 10 height 6
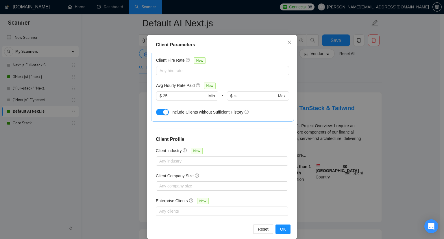
scroll to position [29, 0]
click at [278, 228] on button "OK" at bounding box center [283, 228] width 15 height 9
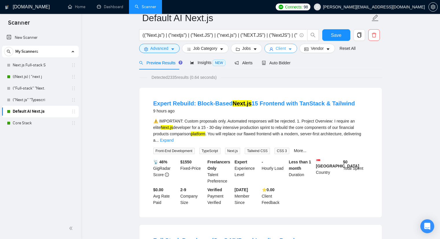
scroll to position [0, 0]
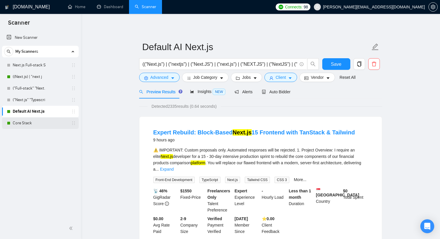
click at [31, 124] on link "Core Stack" at bounding box center [40, 123] width 55 height 12
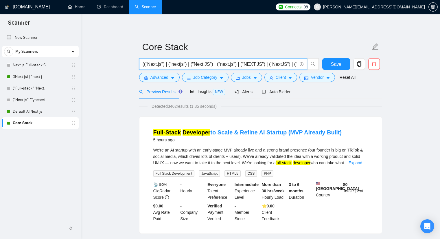
click at [235, 61] on input "(("Next.js") | ("nextjs") | ("Next.JS") | ("next.js") | ("NEXT.JS") | ("NextJS"…" at bounding box center [220, 63] width 154 height 7
click at [238, 65] on input "(("Next.js") | ("nextjs") | ("Next.JS") | ("next.js") | ("NEXT.JS") | ("NextJS"…" at bounding box center [220, 63] width 154 height 7
click at [188, 65] on input "(("Next.js") | ("nextjs") | ("Next.JS") | ("next.js") | ("NEXT.JS") | ("NextJS"…" at bounding box center [220, 63] width 154 height 7
click at [218, 64] on input "(("Next.js") | ("nextjs") | ("Next.JS") | ("next.js") | ("NEXT.JS") | ("NextJS"…" at bounding box center [220, 63] width 154 height 7
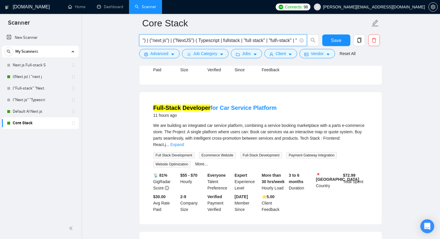
scroll to position [173, 0]
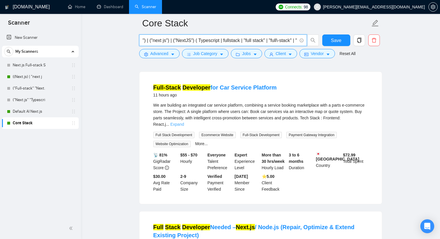
type input "(("Next.js") | ("nextjs") | ("Next.JS") | ("next.js") | ("NEXT.JS") | ("NextJS"…"
click at [184, 122] on link "Expand" at bounding box center [177, 124] width 14 height 5
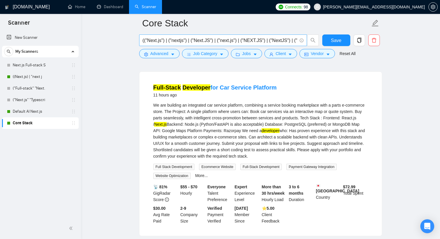
click at [260, 39] on input "(("Next.js") | ("nextjs") | ("Next.JS") | ("next.js") | ("NEXT.JS") | ("NextJS"…" at bounding box center [220, 40] width 154 height 7
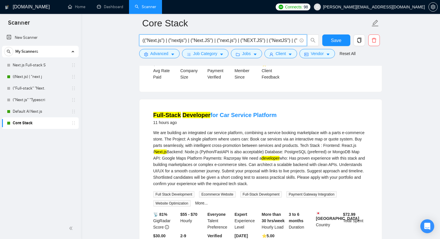
scroll to position [145, 0]
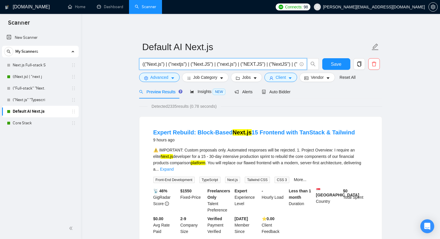
click at [261, 64] on input "(("Next.js") | ("nextjs") | ("Next.JS") | ("next.js") | ("NEXT.JS") | ("NextJS"…" at bounding box center [220, 63] width 154 height 7
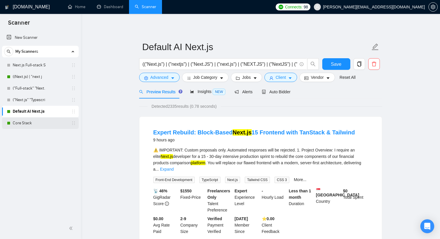
click at [28, 119] on link "Core Stack" at bounding box center [40, 123] width 55 height 12
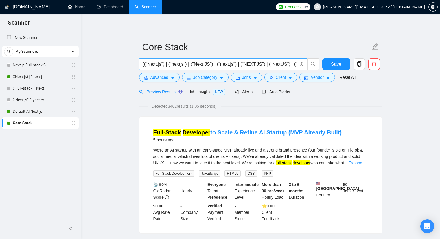
click at [246, 66] on input "(("Next.js") | ("nextjs") | ("Next.JS") | ("next.js") | ("NEXT.JS") | ("NextJS"…" at bounding box center [220, 63] width 154 height 7
click at [188, 65] on input "(("Next.js") | ("nextjs") | ("Next.JS") | ("next.js") | ("NEXT.JS") | ("NextJS"…" at bounding box center [220, 63] width 154 height 7
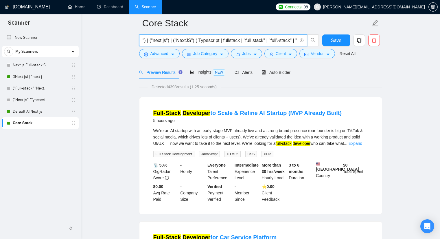
scroll to position [58, 0]
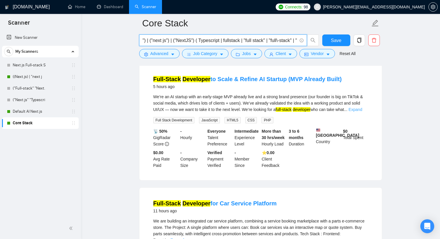
click at [353, 108] on link "Expand" at bounding box center [355, 109] width 14 height 5
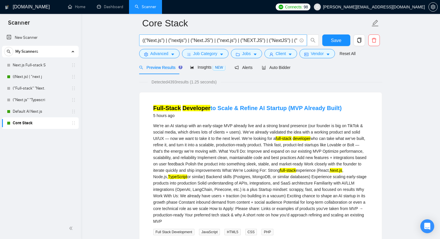
scroll to position [0, 0]
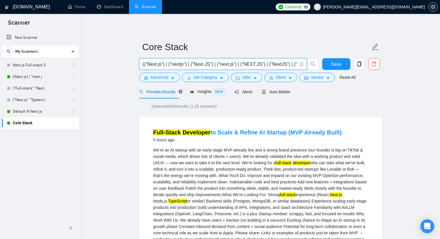
click at [254, 65] on input "(("Next.js") | ("nextjs") | ("Next.JS") | ("next.js") | ("NEXT.JS") | ("NextJS"…" at bounding box center [220, 63] width 154 height 7
click at [210, 64] on input "(("Next.js") | ("nextjs") | ("Next.JS") | ("next.js") | ("NEXT.JS") | ("NextJS"…" at bounding box center [220, 63] width 154 height 7
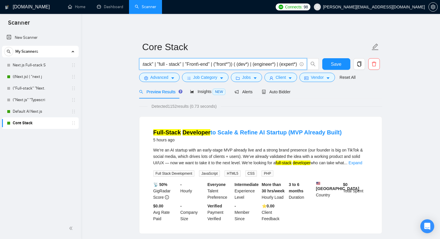
scroll to position [0, 283]
click at [226, 64] on input "(("Next.js") | ("nextjs") | ("Next.JS") | ("next.js") | ("NEXT.JS") | ("NextJS"…" at bounding box center [220, 63] width 154 height 7
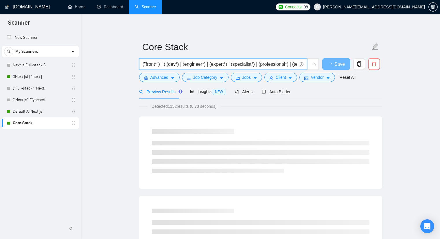
scroll to position [0, 358]
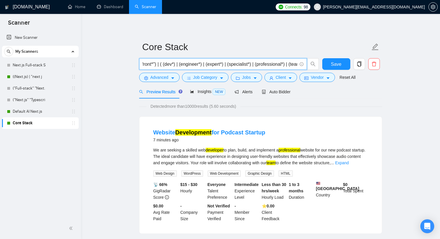
click at [194, 65] on input "(("Next.js") | ("nextjs") | ("Next.JS") | ("next.js") | ("NEXT.JS") | ("NextJS"…" at bounding box center [220, 63] width 154 height 7
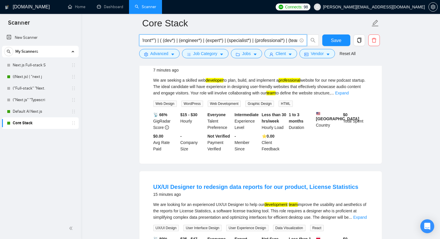
scroll to position [0, 0]
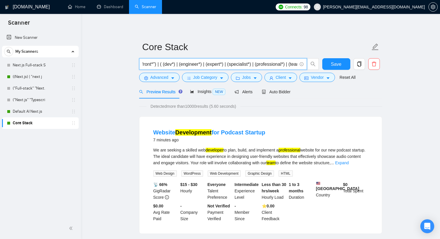
click at [184, 62] on input "(("Next.js") | ("nextjs") | ("Next.JS") | ("next.js") | ("NEXT.JS") | ("NextJS"…" at bounding box center [220, 63] width 154 height 7
click at [348, 162] on link "Expand" at bounding box center [342, 162] width 14 height 5
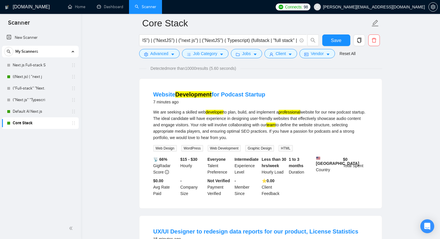
scroll to position [58, 0]
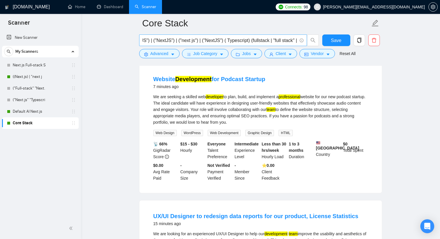
click at [214, 39] on input "(("Next.js") | ("nextjs") | ("Next.JS") | ("next.js") | ("NEXT.JS") | ("NextJS"…" at bounding box center [220, 40] width 154 height 7
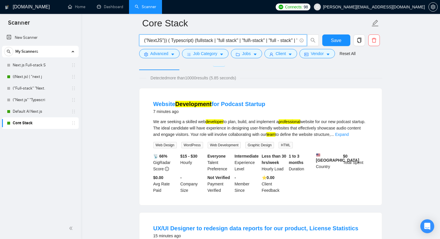
scroll to position [0, 0]
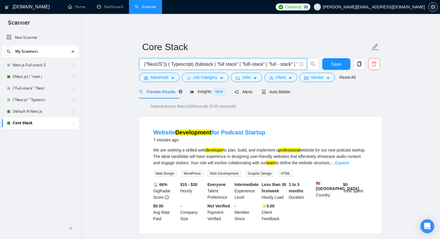
click at [182, 64] on input "(("Next.js") | ("nextjs") | ("Next.JS") | ("next.js") | ("NEXT.JS") | ("NextJS"…" at bounding box center [220, 63] width 154 height 7
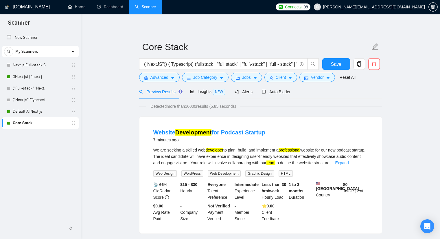
click at [334, 165] on span "..." at bounding box center [331, 162] width 3 height 5
click at [348, 164] on link "Expand" at bounding box center [342, 162] width 14 height 5
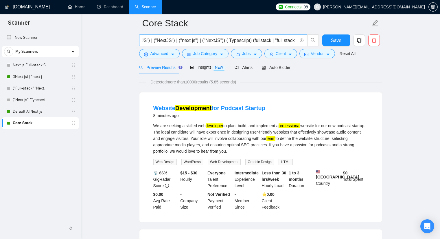
scroll to position [0, 116]
click at [221, 40] on input "(("Next.js") | ("nextjs") | ("Next.JS") | ("next.js") | ("NEXT.JS") | ("NextJS"…" at bounding box center [220, 40] width 154 height 7
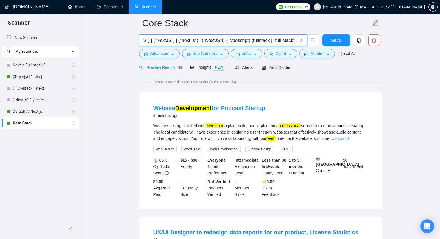
type input "(("Next.js") | ("nextjs") | ("Next.JS") | ("next.js") | ("NEXT.JS") | ("NextJS"…"
click at [348, 140] on link "Expand" at bounding box center [342, 138] width 14 height 5
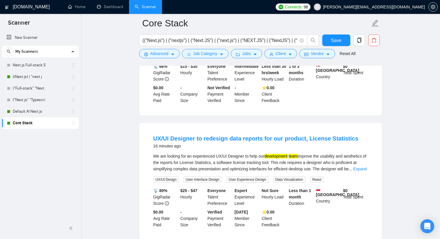
scroll to position [145, 0]
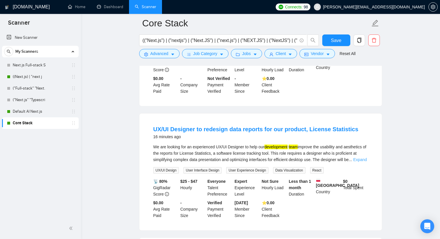
click at [359, 162] on link "Expand" at bounding box center [360, 159] width 14 height 5
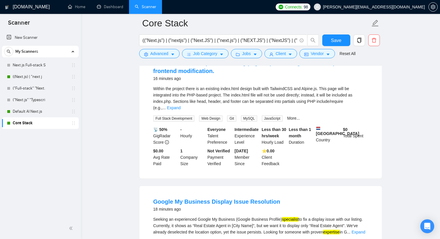
scroll to position [492, 0]
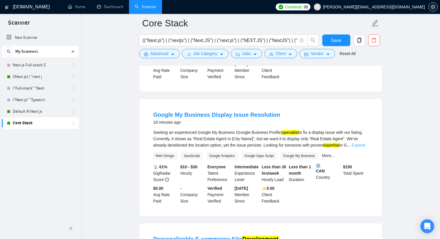
click at [358, 143] on link "Expand" at bounding box center [358, 145] width 14 height 5
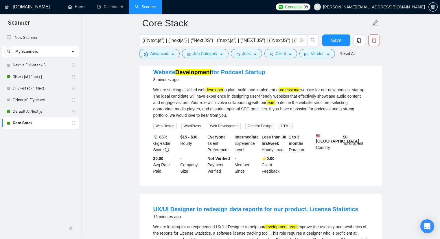
scroll to position [0, 0]
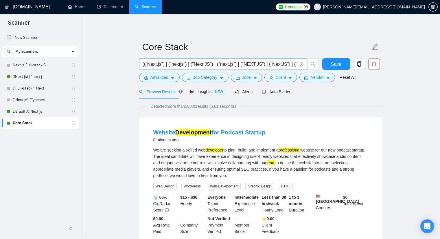
click at [234, 65] on input "(("Next.js") | ("nextjs") | ("Next.JS") | ("next.js") | ("NEXT.JS") | ("NextJS"…" at bounding box center [220, 63] width 154 height 7
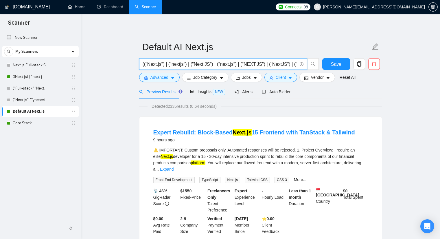
click at [273, 65] on input "(("Next.js") | ("nextjs") | ("Next.JS") | ("next.js") | ("NEXT.JS") | ("NextJS"…" at bounding box center [220, 63] width 154 height 7
click at [25, 121] on link "Core Stack" at bounding box center [40, 123] width 55 height 12
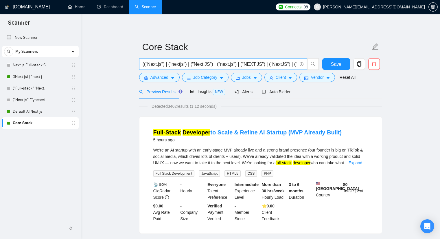
click at [214, 62] on input "(("Next.js") | ("nextjs") | ("Next.JS") | ("next.js") | ("NEXT.JS") | ("NextJS"…" at bounding box center [220, 63] width 154 height 7
click at [216, 65] on input "(("Next.js") | ("nextjs") | ("Next.JS") | ("next.js") | ("NEXT.JS") | ("NextJS"…" at bounding box center [220, 63] width 154 height 7
click at [280, 64] on input "(("Next.js") | ("nextjs") | ("Next.JS") | ("next.js") | ("NEXT.JS") | ("NextJS"…" at bounding box center [220, 63] width 154 height 7
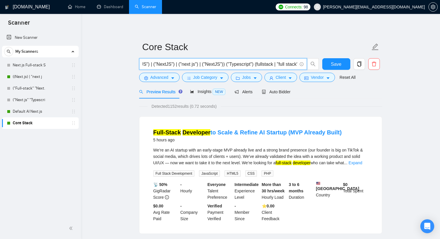
click at [280, 64] on input "(("Next.js") | ("nextjs") | ("Next.JS") | ("next.js") | ("NEXT.JS") | ("NextJS"…" at bounding box center [220, 63] width 154 height 7
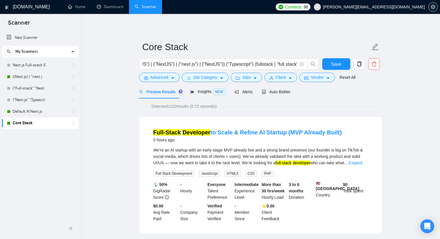
scroll to position [0, 0]
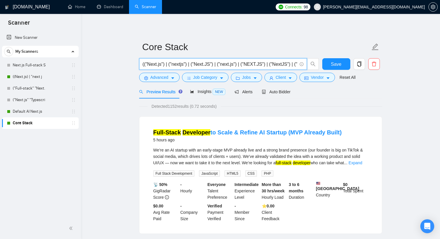
paste input "text"
click at [195, 66] on input "(("Next.js") | ("nextjs") | ("Next.JS") | ("next.js") | ("NEXT.JS") | ("NextJS"…" at bounding box center [220, 63] width 154 height 7
click at [239, 63] on input "(("Next.js") | ("nextjs") | ("Next.JS") | ("next.js") | ("NEXT.JS") | ("NextJS"…" at bounding box center [220, 63] width 154 height 7
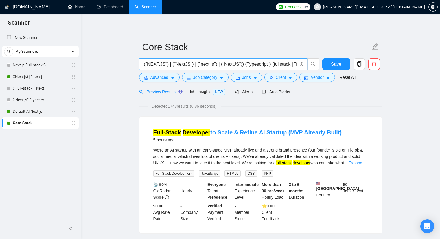
click at [260, 64] on input "(("Next.js") | ("nextjs") | ("Next.JS") | ("next.js") | ("NEXT.JS") | ("NextJS"…" at bounding box center [220, 63] width 154 height 7
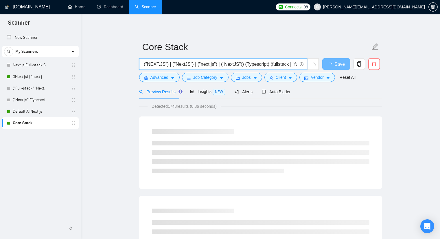
click at [268, 65] on input "(("Next.js") | ("nextjs") | ("Next.JS") | ("next.js") | ("NEXT.JS") | ("NextJS"…" at bounding box center [220, 63] width 154 height 7
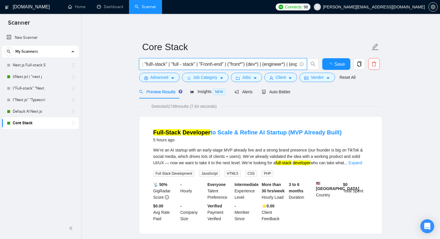
scroll to position [0, 270]
click at [358, 161] on link "Expand" at bounding box center [355, 162] width 14 height 5
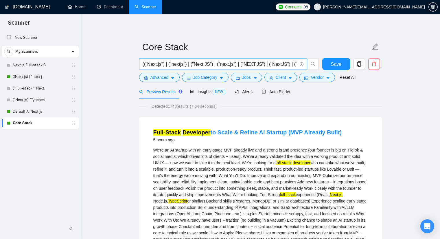
click at [286, 64] on input "(("Next.js") | ("nextjs") | ("Next.JS") | ("next.js") | ("NEXT.JS") | ("NextJS"…" at bounding box center [220, 63] width 154 height 7
click at [295, 64] on input "(("Next.js") | ("nextjs") | ("Next.JS") | ("next.js") | ("NEXT.JS") | ("NextJS"…" at bounding box center [220, 63] width 154 height 7
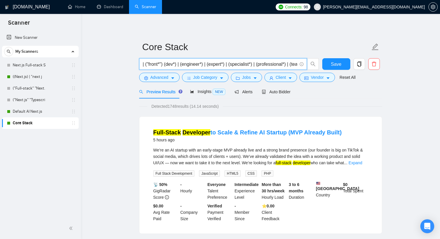
click at [180, 66] on input "(("Next.js") | ("nextjs") | ("Next.JS") | ("next.js") | ("NEXT.JS") | ("NextJS"…" at bounding box center [220, 63] width 154 height 7
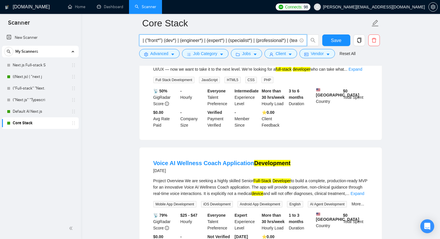
scroll to position [87, 0]
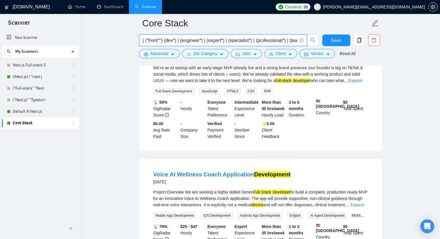
click at [204, 41] on input "(("Next.js") | ("nextjs") | ("Next.JS") | ("next.js") | ("NEXT.JS") | ("NextJS"…" at bounding box center [220, 40] width 154 height 7
click at [205, 40] on input "(("Next.js") | ("nextjs") | ("Next.JS") | ("next.js") | ("NEXT.JS") | ("NextJS"…" at bounding box center [220, 40] width 154 height 7
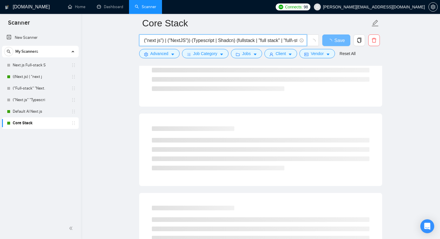
scroll to position [0, 0]
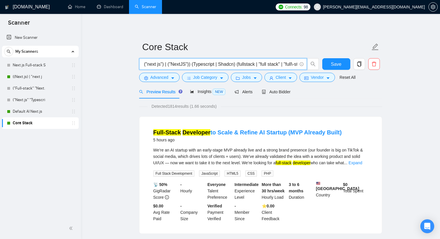
click at [209, 64] on input "(("Next.js") | ("nextjs") | ("Next.JS") | ("next.js") | ("NEXT.JS") | ("NextJS"…" at bounding box center [220, 63] width 154 height 7
click at [221, 64] on input "(("Next.js") | ("nextjs") | ("Next.JS") | ("next.js") | ("NEXT.JS") | ("NextJS"…" at bounding box center [220, 63] width 154 height 7
click at [222, 64] on input "(("Next.js") | ("nextjs") | ("Next.JS") | ("next.js") | ("NEXT.JS") | ("NextJS"…" at bounding box center [220, 63] width 154 height 7
click at [242, 64] on input "(("Next.js") | ("nextjs") | ("Next.JS") | ("next.js") | ("NEXT.JS") | ("NextJS"…" at bounding box center [220, 63] width 154 height 7
click at [265, 66] on input "(("Next.js") | ("nextjs") | ("Next.JS") | ("next.js") | ("NEXT.JS") | ("NextJS"…" at bounding box center [220, 63] width 154 height 7
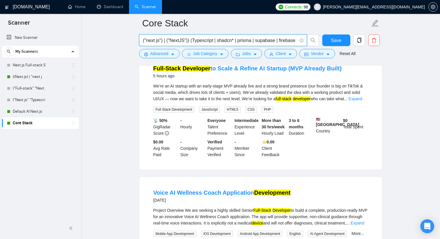
scroll to position [29, 0]
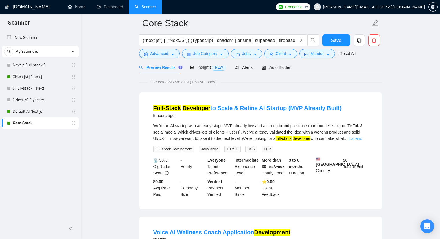
click at [360, 136] on link "Expand" at bounding box center [355, 138] width 14 height 5
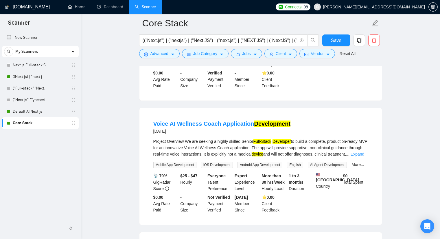
scroll to position [260, 0]
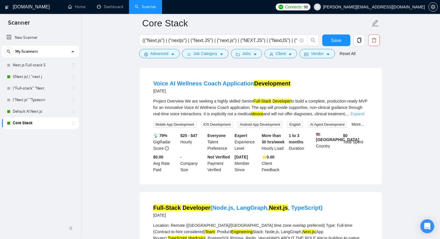
click at [360, 116] on link "Expand" at bounding box center [357, 113] width 14 height 5
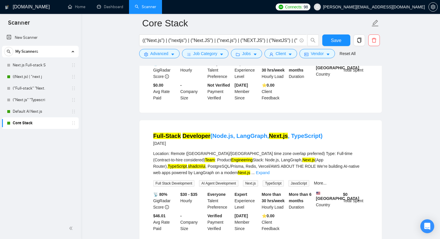
scroll to position [549, 0]
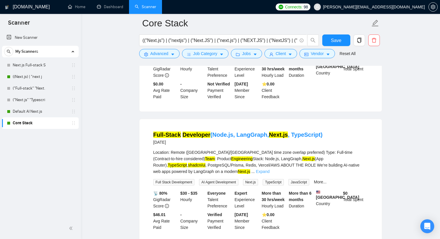
click at [269, 172] on link "Expand" at bounding box center [263, 171] width 14 height 5
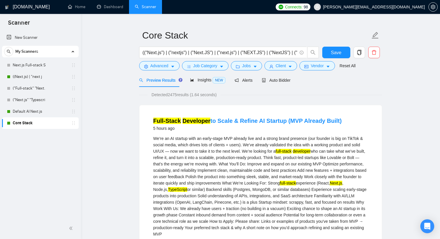
scroll to position [0, 0]
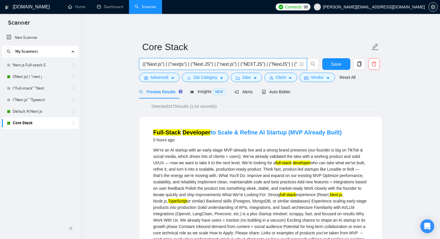
click at [282, 62] on input "(("Next.js") | ("nextjs") | ("Next.JS") | ("next.js") | ("NEXT.JS") | ("NextJS"…" at bounding box center [220, 63] width 154 height 7
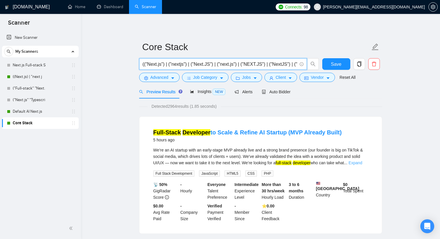
click at [354, 162] on link "Expand" at bounding box center [355, 162] width 14 height 5
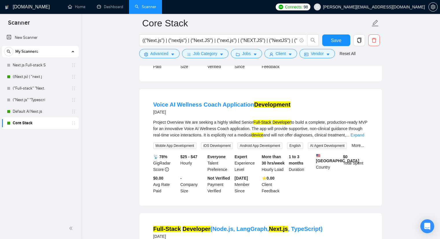
scroll to position [250, 0]
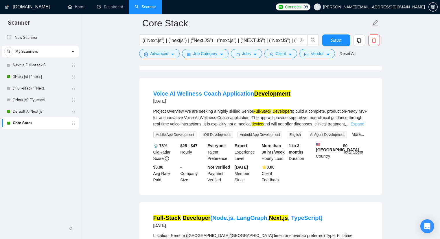
click at [361, 126] on link "Expand" at bounding box center [357, 123] width 14 height 5
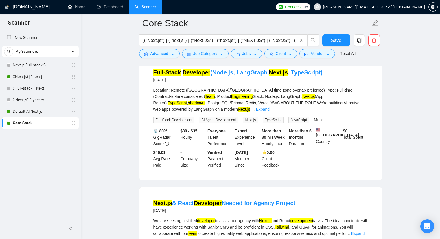
scroll to position [612, 0]
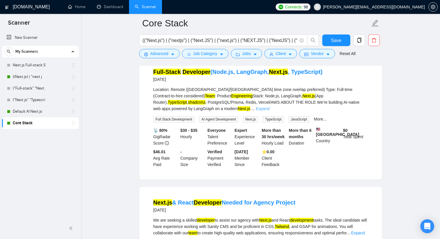
click at [269, 109] on link "Expand" at bounding box center [263, 108] width 14 height 5
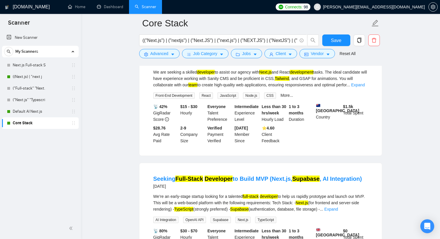
scroll to position [930, 0]
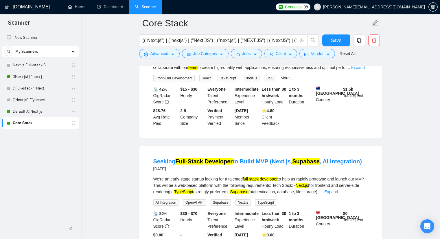
click at [357, 70] on link "Expand" at bounding box center [358, 67] width 14 height 5
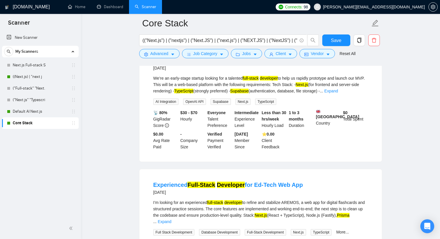
scroll to position [1037, 0]
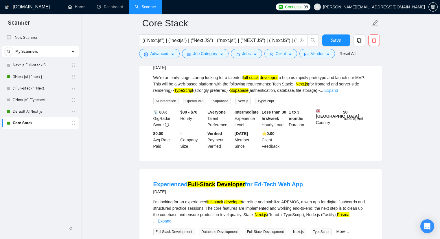
click at [338, 93] on link "Expand" at bounding box center [331, 90] width 14 height 5
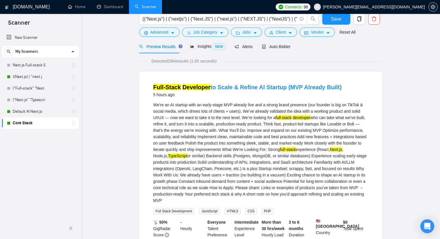
scroll to position [0, 0]
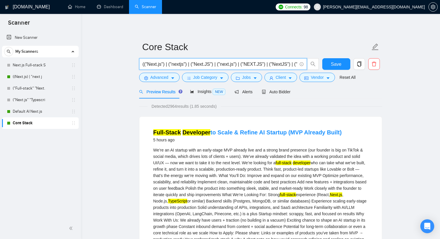
click at [243, 61] on input "(("Next.js") | ("nextjs") | ("Next.JS") | ("next.js") | ("NEXT.JS") | ("NextJS"…" at bounding box center [220, 63] width 154 height 7
click at [269, 63] on input "(("Next.js") | ("nextjs") | ("Next.JS") | ("next.js") | ("NEXT.JS") | ("NextJS"…" at bounding box center [220, 63] width 154 height 7
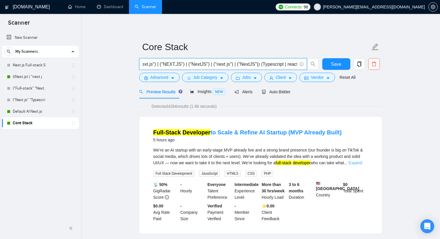
type input "(("Next.js") | ("nextjs") | ("Next.JS") | ("next.js") | ("NEXT.JS") | ("NextJS"…"
click at [355, 162] on link "Expand" at bounding box center [355, 162] width 14 height 5
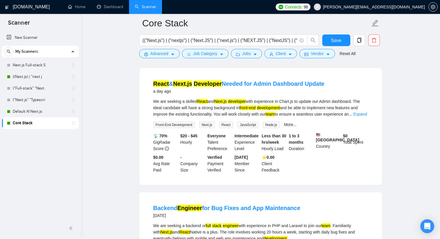
scroll to position [260, 0]
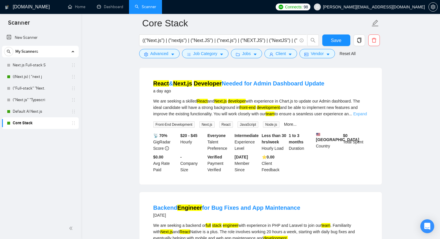
click at [355, 116] on link "Expand" at bounding box center [360, 113] width 14 height 5
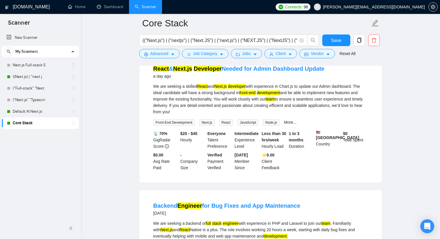
scroll to position [0, 0]
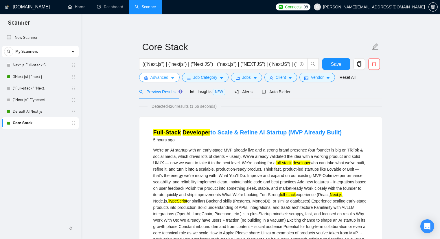
click at [168, 77] on span "Advanced" at bounding box center [159, 77] width 18 height 6
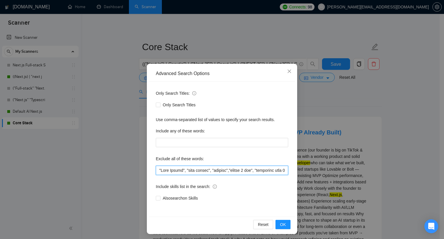
click at [156, 169] on input "text" at bounding box center [222, 169] width 132 height 9
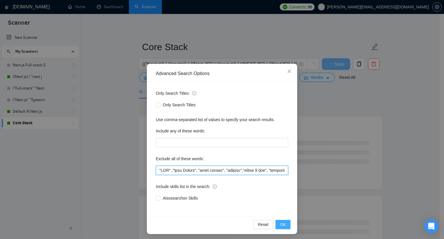
type input ""PHP" ,"Code Review", "code review", "shopify","within 1 day", "completed with …"
click at [281, 222] on span "OK" at bounding box center [283, 224] width 6 height 6
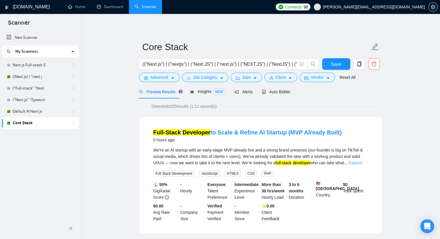
click at [360, 163] on link "Expand" at bounding box center [355, 162] width 14 height 5
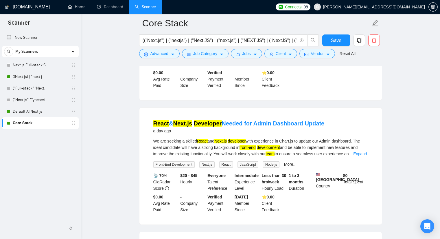
scroll to position [231, 0]
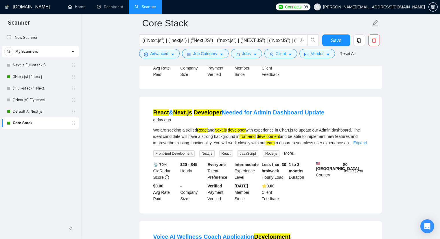
click at [356, 145] on link "Expand" at bounding box center [360, 142] width 14 height 5
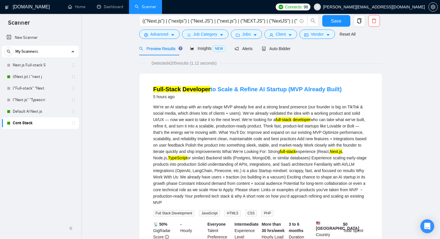
scroll to position [0, 0]
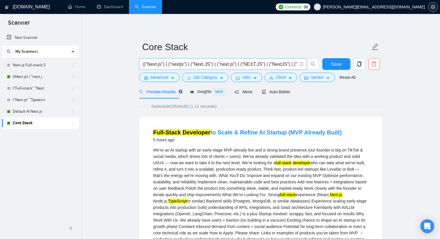
click at [264, 62] on input "(("Next.js") | ("nextjs") | ("Next.JS") | ("next.js") | ("NEXT.JS") | ("NextJS"…" at bounding box center [220, 63] width 154 height 7
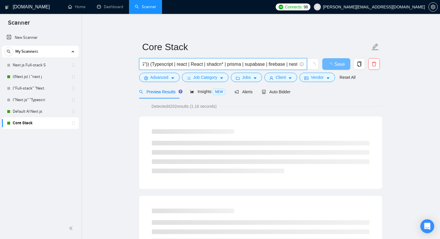
scroll to position [0, 194]
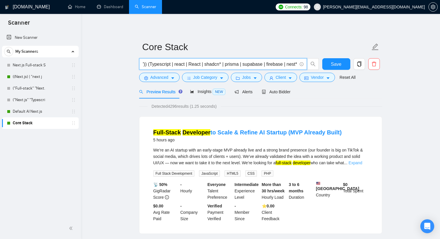
click at [357, 162] on link "Expand" at bounding box center [355, 162] width 14 height 5
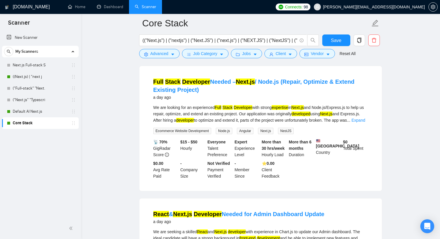
scroll to position [260, 0]
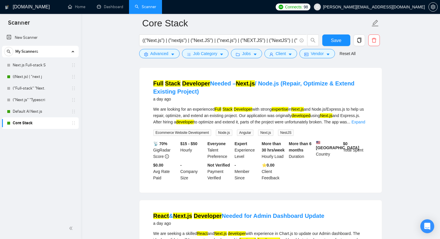
click at [356, 122] on div "We are looking for an experienced Full Stack Developer with strong expertise in…" at bounding box center [260, 115] width 215 height 19
click at [356, 124] on link "Expand" at bounding box center [358, 121] width 14 height 5
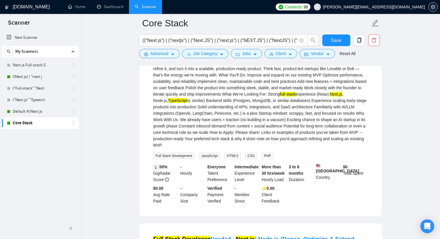
scroll to position [0, 0]
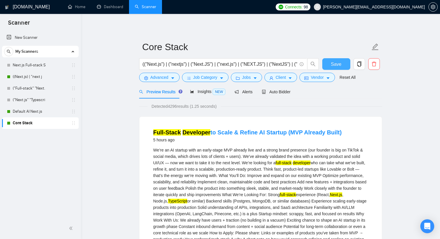
click at [336, 65] on span "Save" at bounding box center [336, 63] width 10 height 7
click at [277, 64] on input "(("Next.js") | ("nextjs") | ("Next.JS") | ("next.js") | ("NEXT.JS") | ("NextJS"…" at bounding box center [220, 63] width 154 height 7
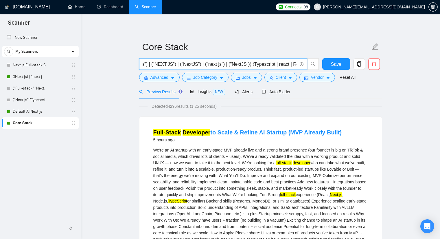
scroll to position [0, 92]
click at [265, 62] on input "(("Next.js") | ("nextjs") | ("Next.JS") | ("next.js") | ("NEXT.JS") | ("NextJS"…" at bounding box center [220, 63] width 154 height 7
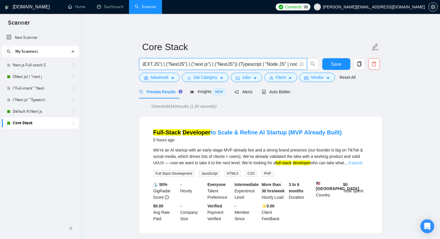
scroll to position [0, 0]
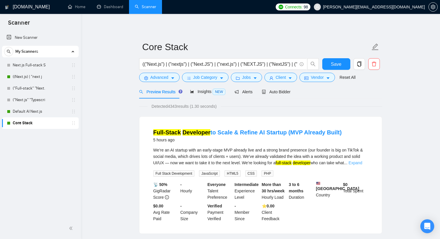
click at [356, 160] on link "Expand" at bounding box center [355, 162] width 14 height 5
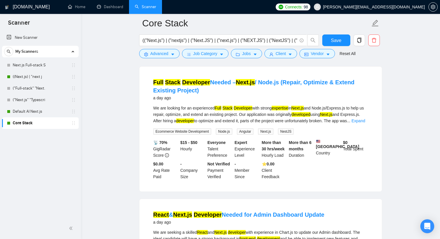
scroll to position [262, 0]
click at [360, 123] on link "Expand" at bounding box center [358, 120] width 14 height 5
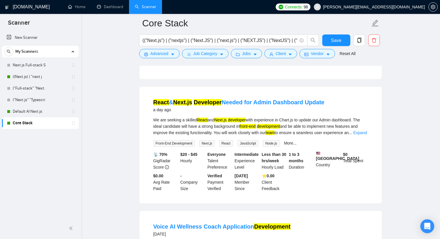
scroll to position [527, 0]
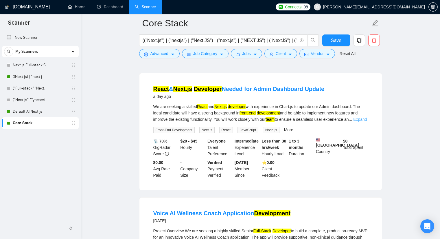
click at [360, 121] on link "Expand" at bounding box center [360, 119] width 14 height 5
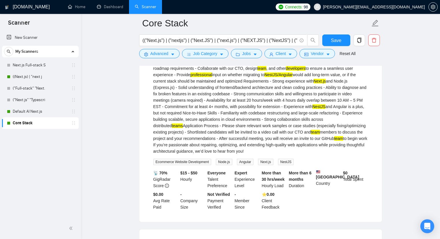
scroll to position [371, 0]
click at [269, 41] on input "(("Next.js") | ("nextjs") | ("Next.JS") | ("next.js") | ("NEXT.JS") | ("NextJS"…" at bounding box center [220, 40] width 154 height 7
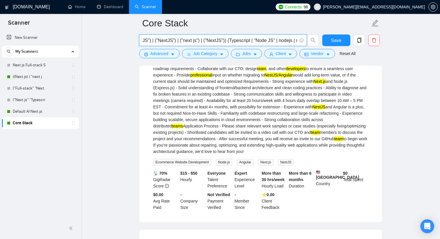
scroll to position [0, 115]
click at [280, 41] on input "(("Next.js") | ("nextjs") | ("Next.JS") | ("next.js") | ("NEXT.JS") | ("NextJS"…" at bounding box center [220, 40] width 154 height 7
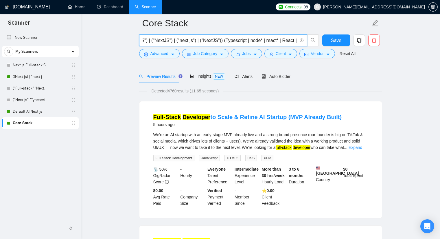
scroll to position [29, 0]
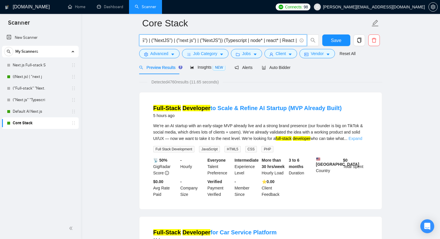
click at [355, 137] on link "Expand" at bounding box center [355, 138] width 14 height 5
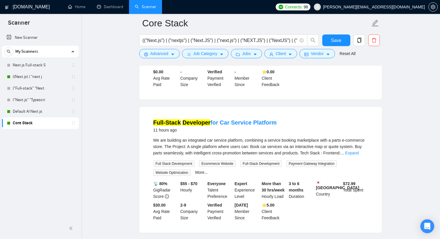
scroll to position [231, 0]
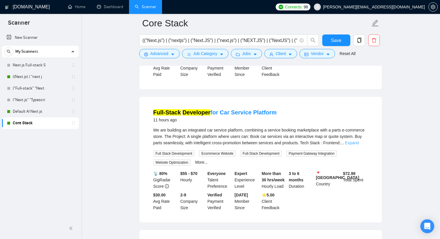
click at [352, 145] on link "Expand" at bounding box center [352, 142] width 14 height 5
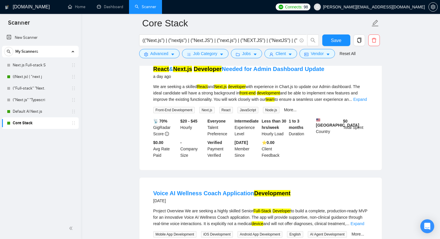
scroll to position [578, 0]
click at [360, 101] on link "Expand" at bounding box center [360, 99] width 14 height 5
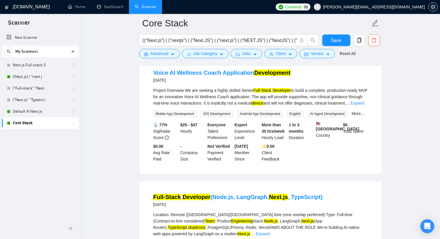
scroll to position [723, 0]
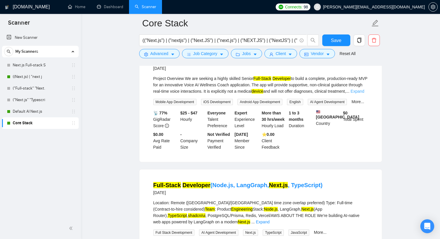
click at [360, 93] on link "Expand" at bounding box center [357, 91] width 14 height 5
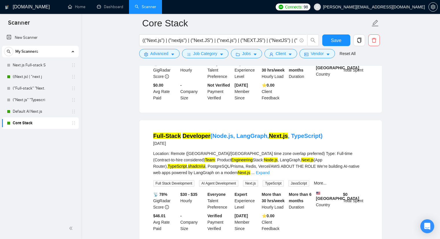
scroll to position [1012, 0]
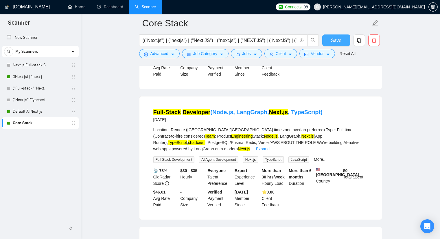
click at [333, 37] on span "Save" at bounding box center [336, 40] width 10 height 7
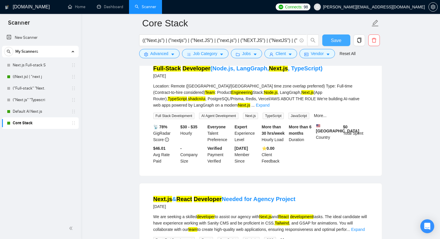
scroll to position [1070, 0]
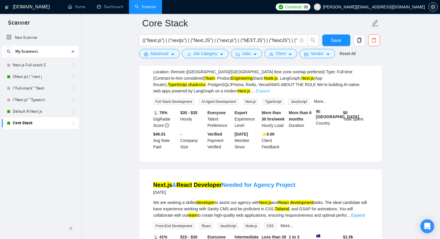
click at [269, 93] on link "Expand" at bounding box center [263, 90] width 14 height 5
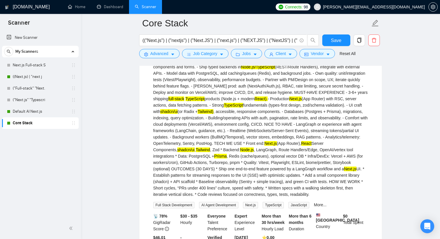
scroll to position [1128, 0]
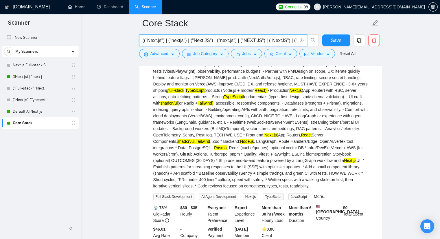
click at [260, 38] on input "(("Next.js") | ("nextjs") | ("Next.JS") | ("next.js") | ("NEXT.JS") | ("NextJS"…" at bounding box center [220, 40] width 154 height 7
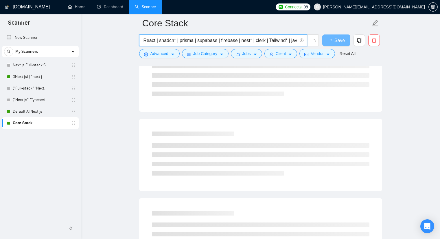
scroll to position [0, 0]
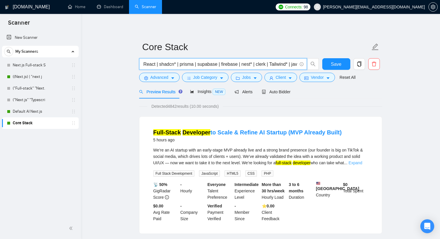
type input "(("Next.js") | ("nextjs") | ("Next.JS") | ("next.js") | ("NEXT.JS") | ("NextJS"…"
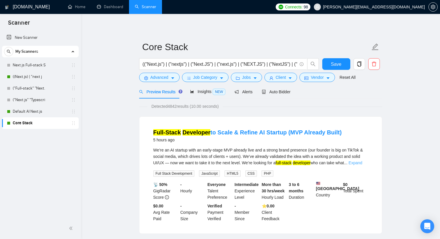
click at [356, 163] on link "Expand" at bounding box center [355, 162] width 14 height 5
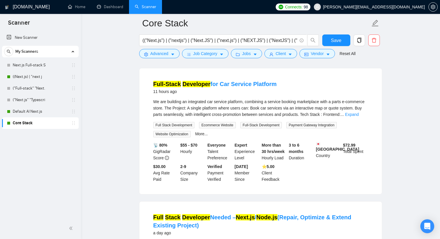
scroll to position [260, 0]
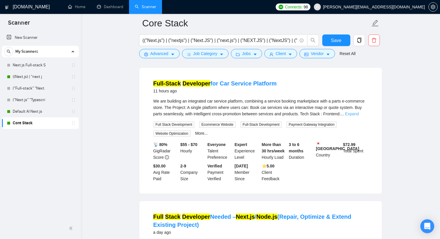
click at [345, 116] on link "Expand" at bounding box center [352, 113] width 14 height 5
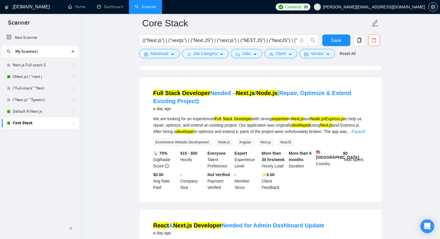
scroll to position [434, 0]
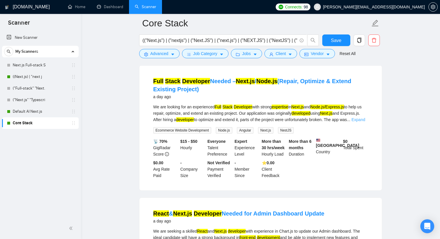
click at [356, 122] on link "Expand" at bounding box center [358, 119] width 14 height 5
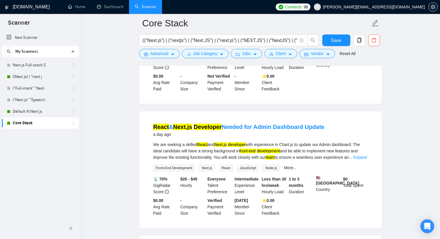
scroll to position [694, 0]
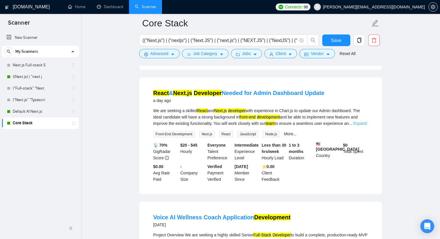
click at [358, 124] on link "Expand" at bounding box center [360, 123] width 14 height 5
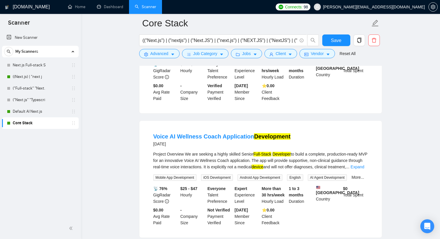
scroll to position [838, 0]
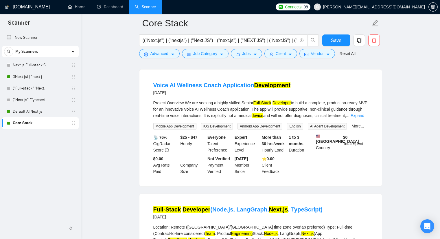
click at [362, 118] on link "Expand" at bounding box center [357, 115] width 14 height 5
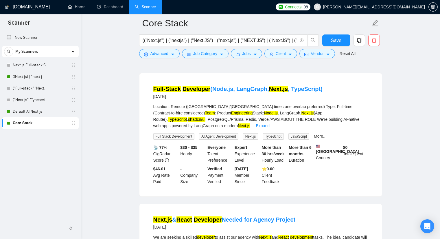
scroll to position [1185, 0]
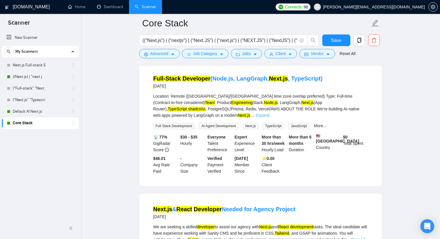
click at [269, 117] on link "Expand" at bounding box center [263, 115] width 14 height 5
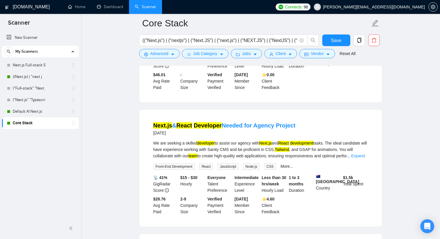
scroll to position [1475, 0]
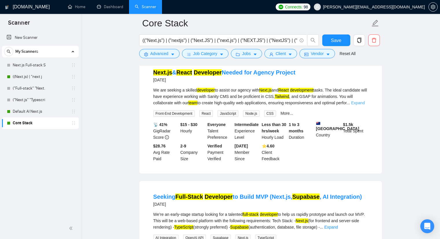
click at [358, 105] on link "Expand" at bounding box center [358, 102] width 14 height 5
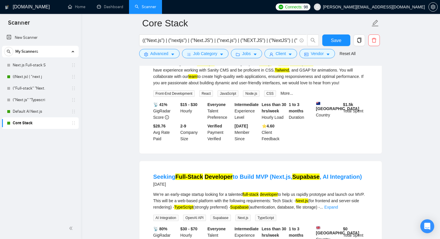
scroll to position [1590, 0]
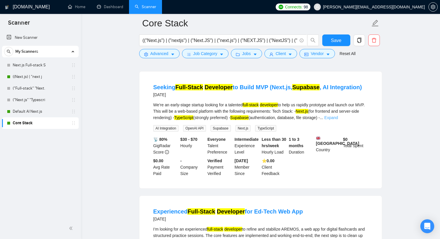
click at [338, 120] on link "Expand" at bounding box center [331, 117] width 14 height 5
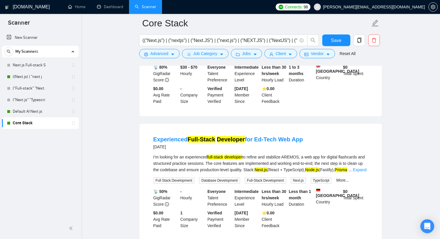
scroll to position [1735, 0]
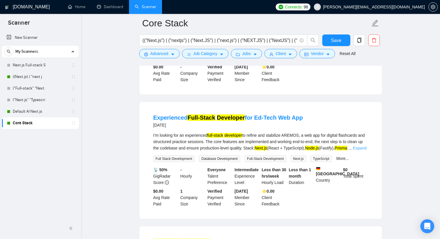
click at [361, 150] on link "Expand" at bounding box center [360, 147] width 14 height 5
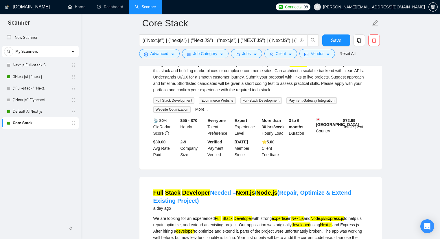
scroll to position [0, 0]
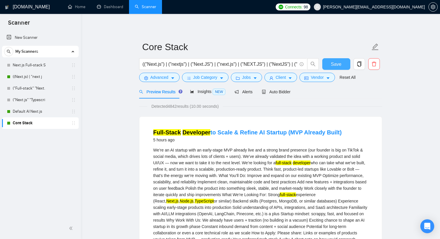
click at [332, 66] on span "Save" at bounding box center [336, 63] width 10 height 7
